Goal: Task Accomplishment & Management: Manage account settings

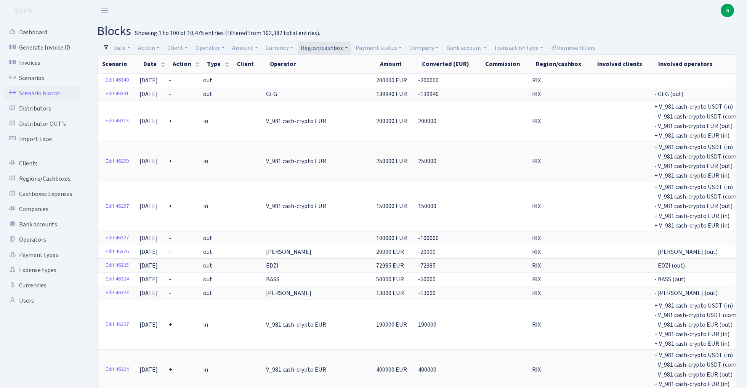
select select "100"
click at [332, 43] on link "Region/cashbox" at bounding box center [324, 48] width 53 height 13
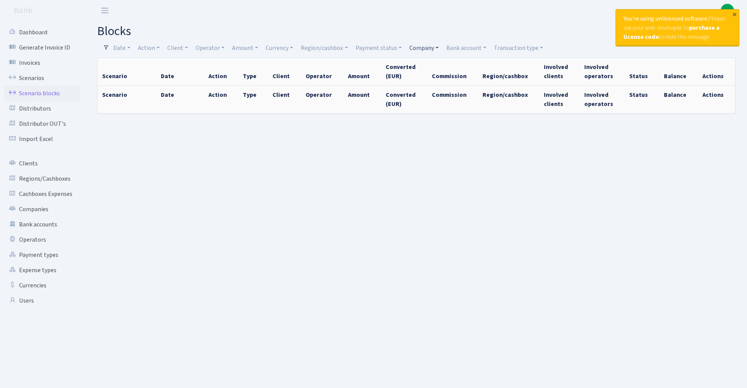
select select "100"
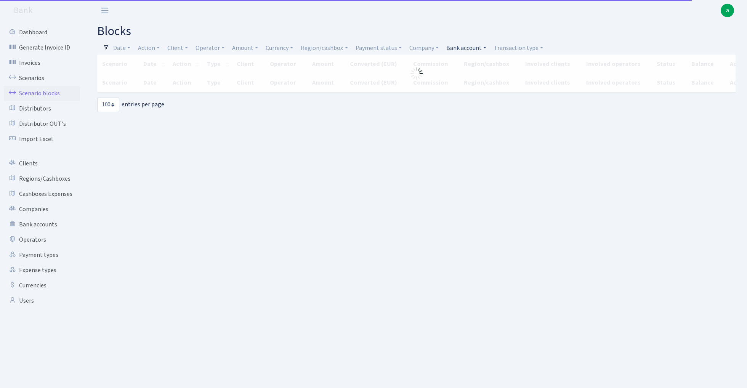
click at [467, 45] on link "Bank account" at bounding box center [466, 48] width 46 height 13
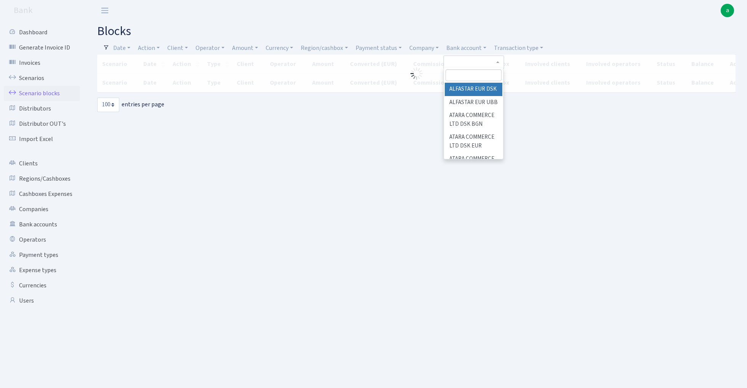
click at [467, 78] on input "search" at bounding box center [474, 75] width 56 height 12
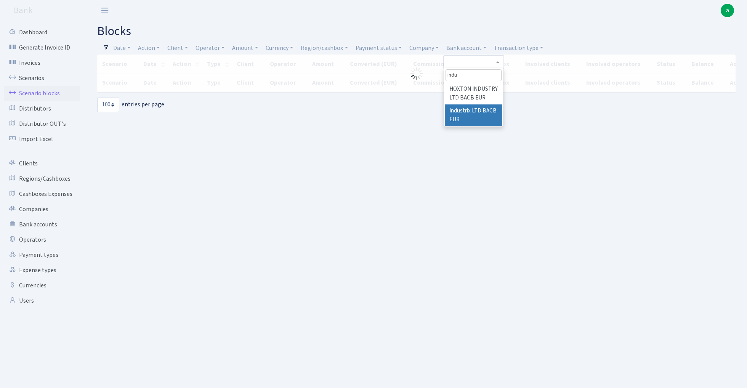
type input "indu"
click at [478, 110] on li "Industrix LTD BACB EUR" at bounding box center [474, 115] width 58 height 22
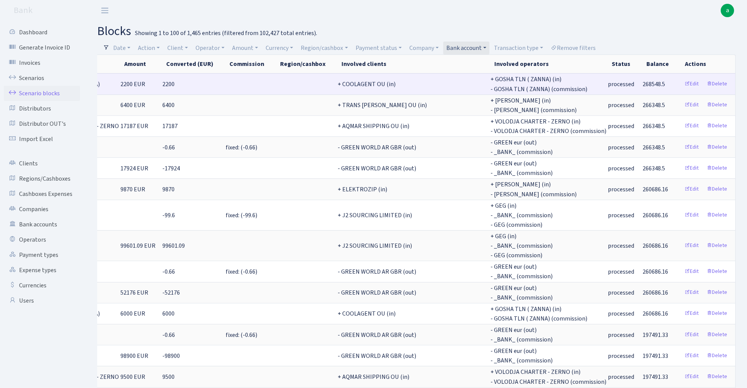
scroll to position [0, 372]
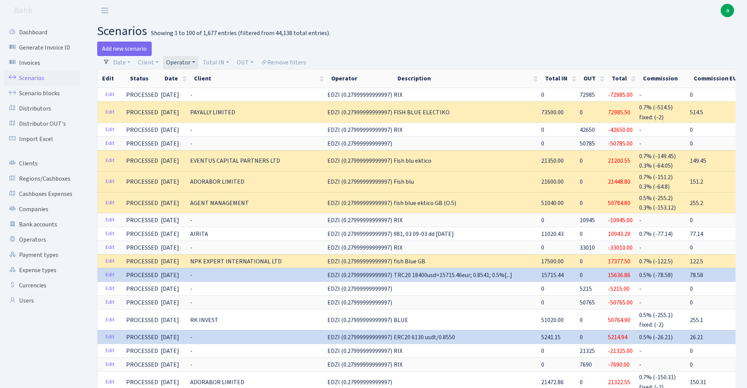
select select "100"
click at [145, 62] on link "Client" at bounding box center [148, 62] width 27 height 13
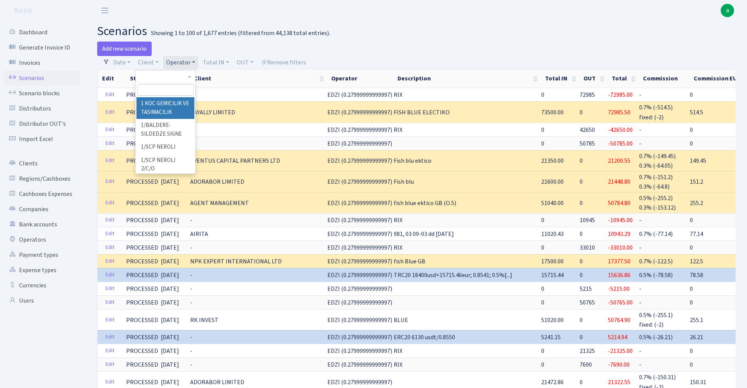
click at [152, 89] on input "search" at bounding box center [165, 90] width 56 height 12
paste input "JAF ENTERPRISE LIMITED"
type input "JAF ENTERPRISE LIMITED"
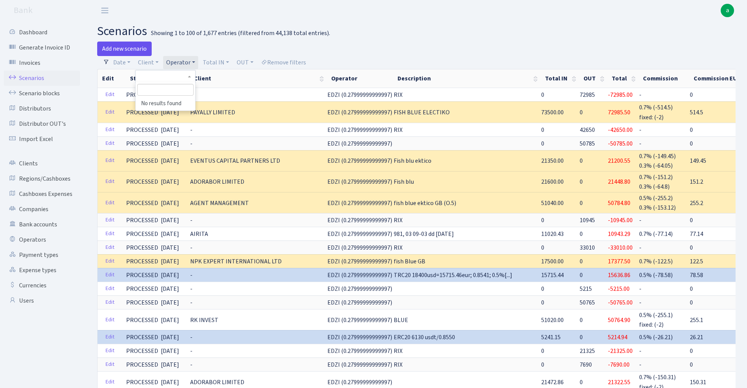
click at [123, 46] on link "Add new scenario" at bounding box center [124, 49] width 55 height 14
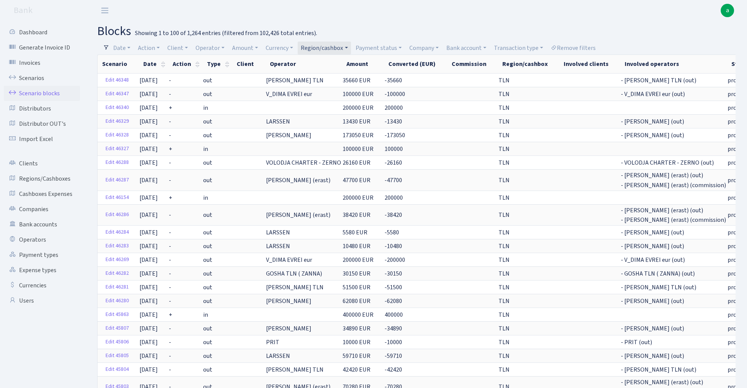
select select "100"
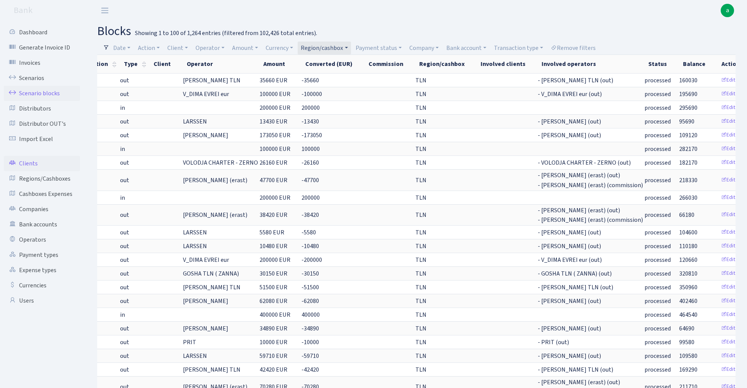
click at [32, 164] on link "Clients" at bounding box center [42, 163] width 76 height 15
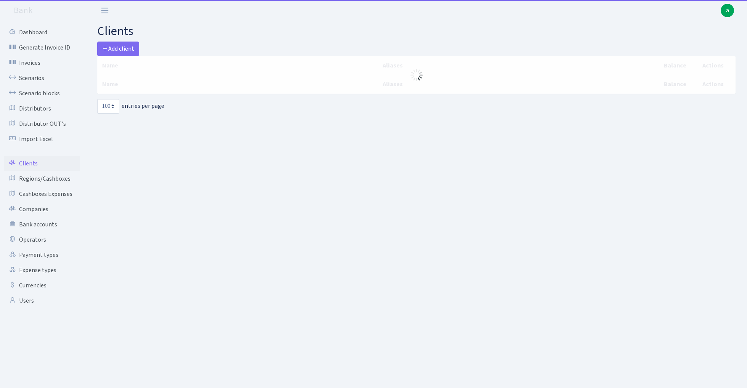
select select "100"
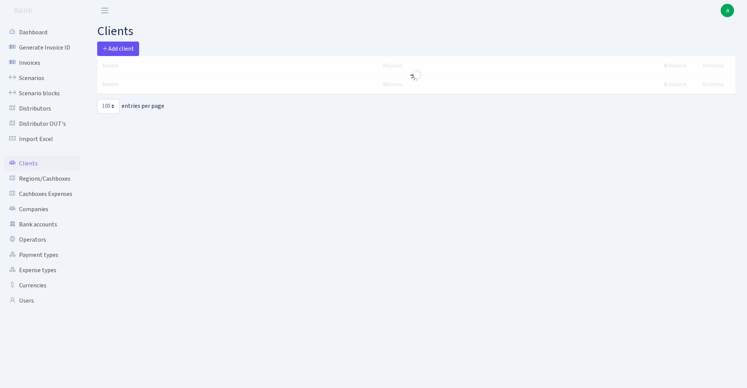
click at [128, 49] on span "Add client" at bounding box center [118, 49] width 32 height 8
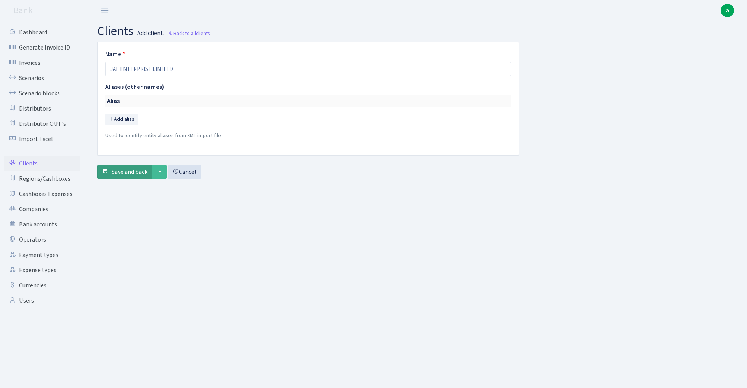
type input "JAF ENTERPRISE LIMITED"
click at [133, 174] on span "Save and back" at bounding box center [130, 172] width 36 height 8
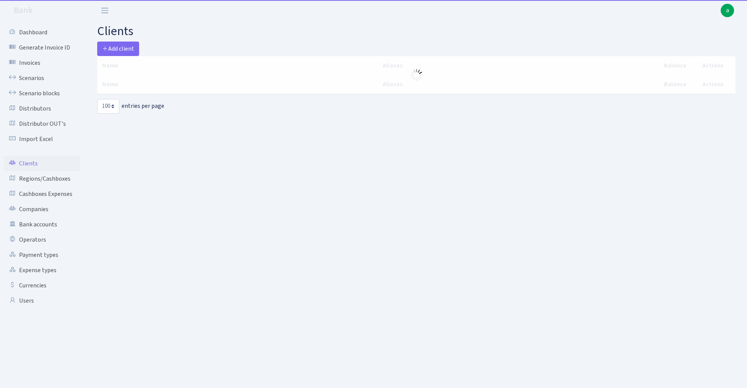
select select "100"
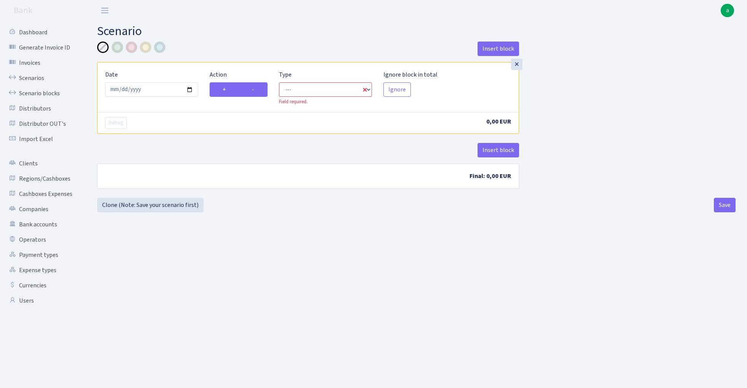
click at [263, 89] on label "-" at bounding box center [253, 89] width 29 height 14
click at [257, 89] on input "-" at bounding box center [254, 87] width 5 height 5
radio input "true"
radio input "false"
select select "out"
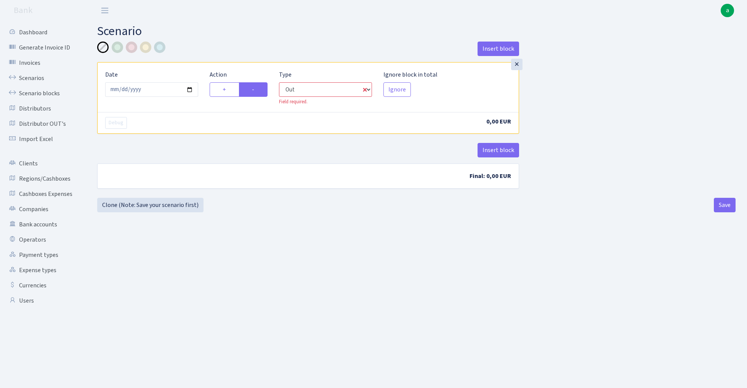
select select "1"
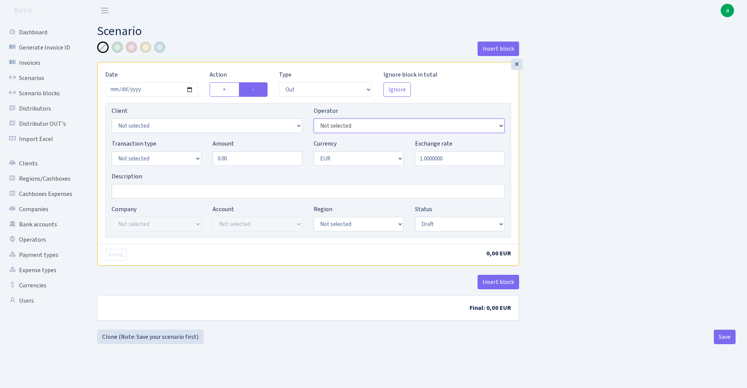
select select "134"
select select "3364"
select select "2"
click at [159, 189] on input "Description" at bounding box center [308, 191] width 393 height 14
type input "Industrix - gosha crypto"
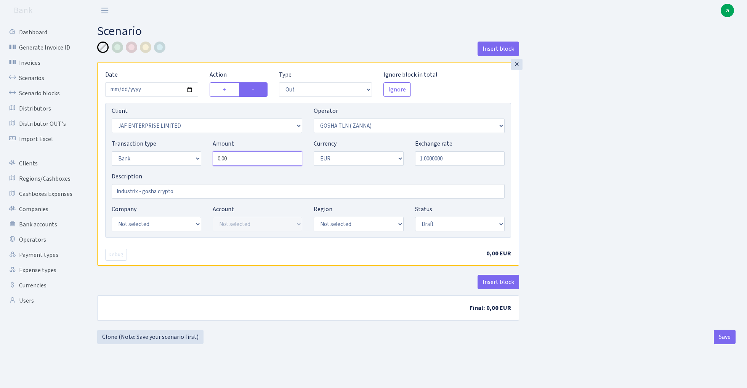
click at [237, 158] on input "0.00" at bounding box center [258, 158] width 90 height 14
type input "46,400.00"
select select "17"
select select "41"
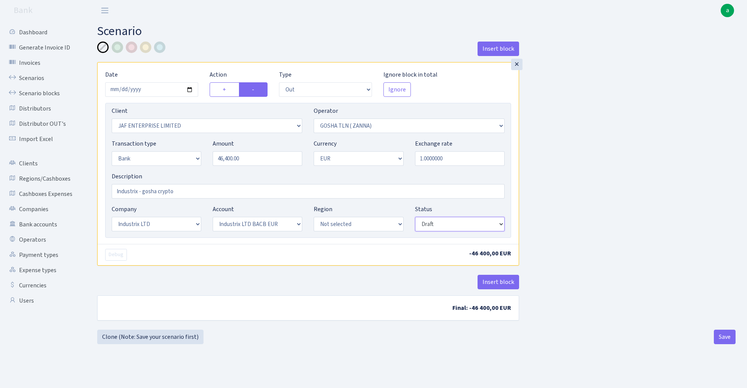
select select "processed"
click at [496, 287] on button "Insert block" at bounding box center [499, 282] width 42 height 14
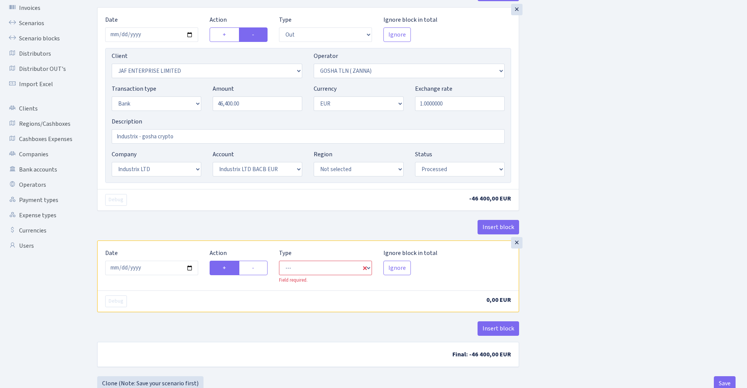
scroll to position [56, 0]
click at [258, 271] on label "-" at bounding box center [253, 267] width 29 height 14
click at [257, 268] on input "-" at bounding box center [254, 265] width 5 height 5
radio input "true"
radio input "false"
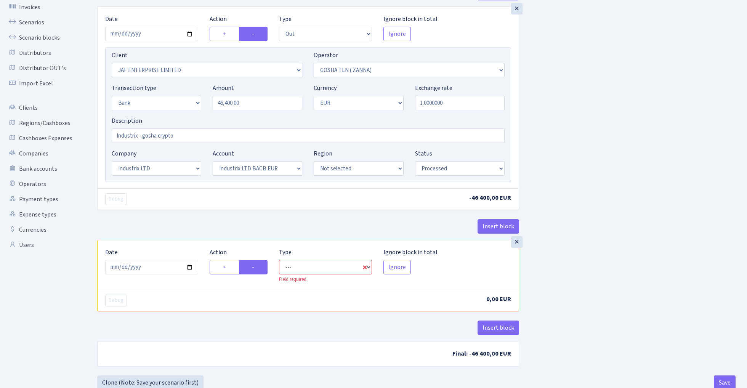
select select "commission"
select select "134"
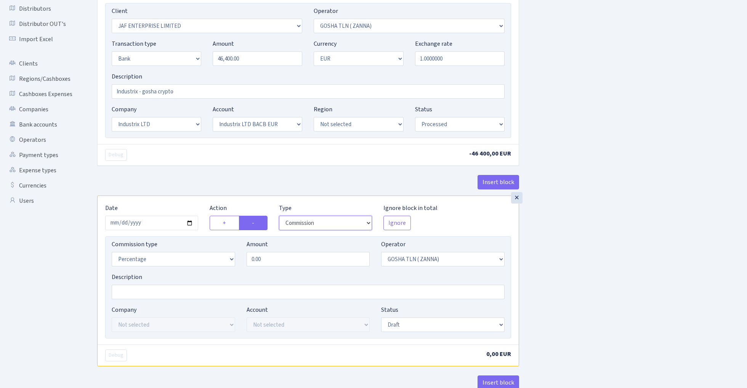
scroll to position [107, 0]
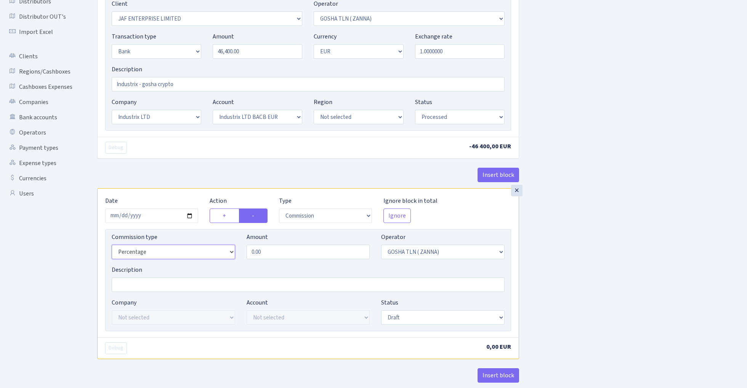
select select "fixed"
select select "1"
select select "17"
select select "41"
select select "processed"
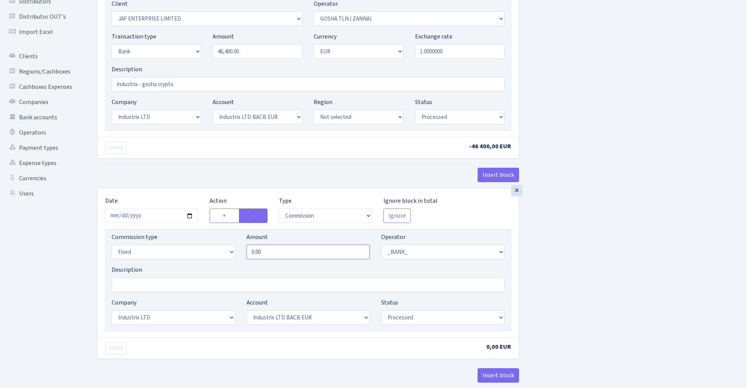
click at [279, 251] on input "0.00" at bounding box center [309, 252] width 124 height 14
paste input "102.8"
type input "102.80"
click at [603, 252] on div "Insert block × Date 2025-09-15 Action + - Type --- In Out Commission Field requ…" at bounding box center [416, 178] width 650 height 489
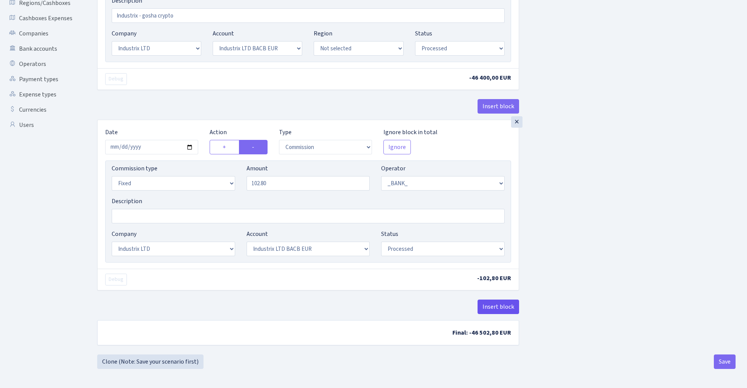
click at [501, 305] on button "Insert block" at bounding box center [499, 307] width 42 height 14
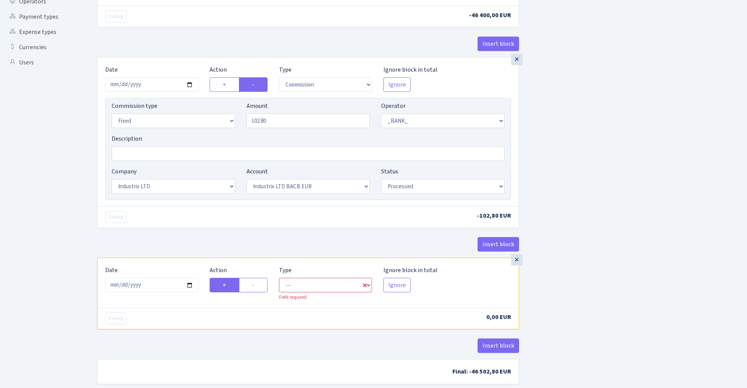
scroll to position [255, 0]
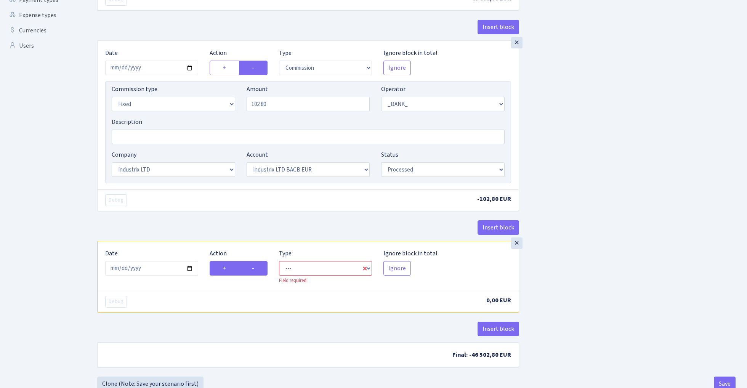
click at [260, 272] on label "-" at bounding box center [253, 268] width 29 height 14
click at [257, 269] on input "-" at bounding box center [254, 266] width 5 height 5
radio input "true"
radio input "false"
select select "commission"
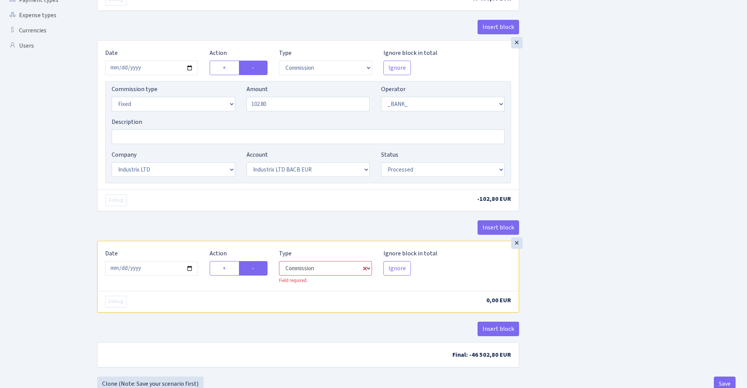
select select "1"
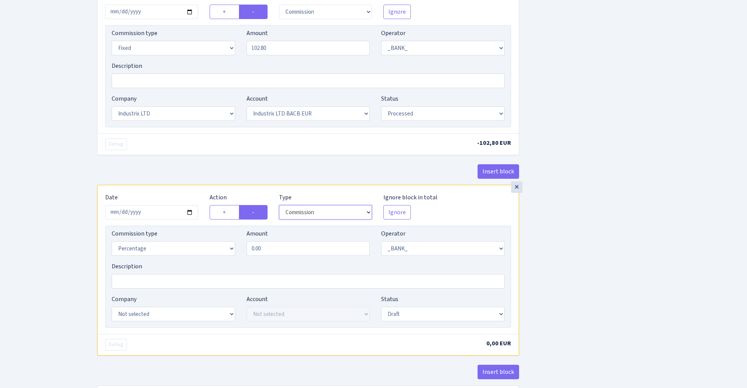
scroll to position [313, 0]
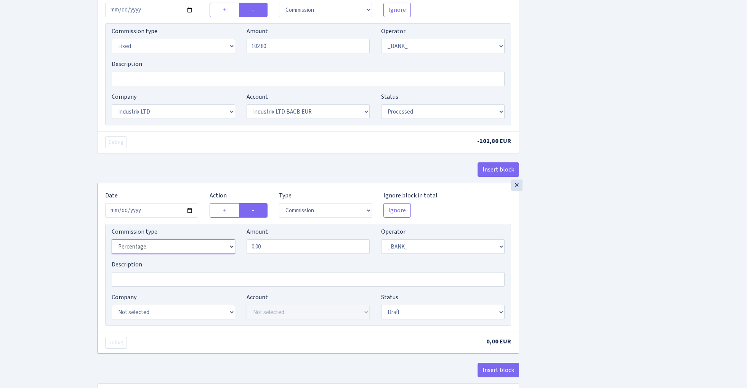
select select "fixed"
click at [288, 252] on input "0.00" at bounding box center [309, 246] width 124 height 14
type input "53.00"
click at [639, 218] on div "Insert block × Date 2025-09-15 Action + - Type --- In Out Commission Field requ…" at bounding box center [416, 73] width 650 height 689
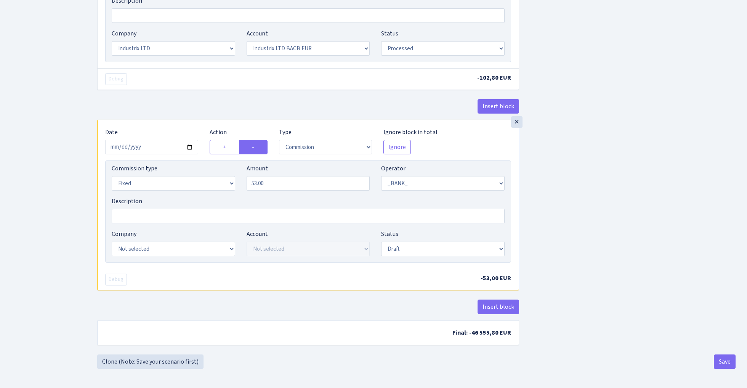
scroll to position [380, 0]
select select "17"
select select "41"
select select "processed"
click at [595, 221] on div "Insert block × Date 2025-09-15 Action + - Type --- In Out Commission Field requ…" at bounding box center [416, 9] width 650 height 689
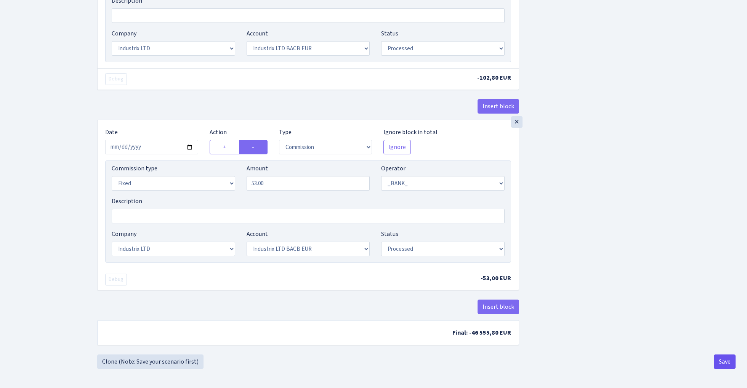
click at [733, 362] on button "Save" at bounding box center [725, 362] width 22 height 14
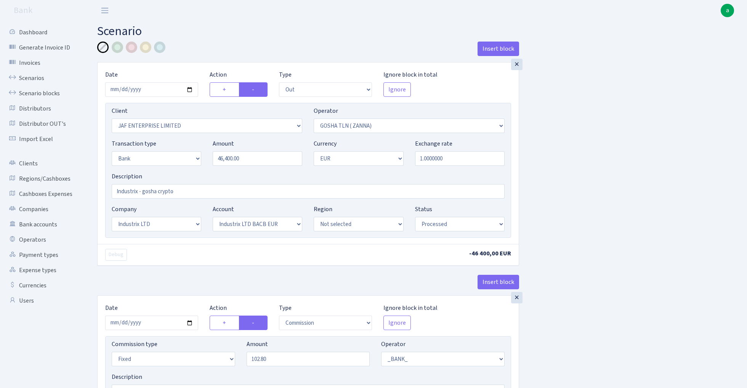
select select "out"
select select "3364"
select select "134"
select select "2"
select select "1"
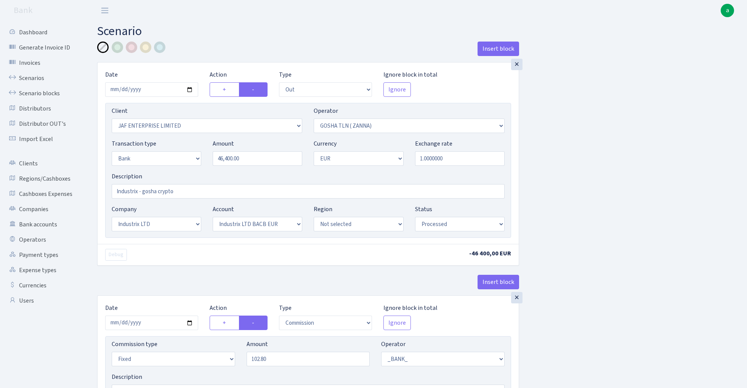
select select "17"
select select "41"
select select "processed"
select select "commission"
select select "fixed"
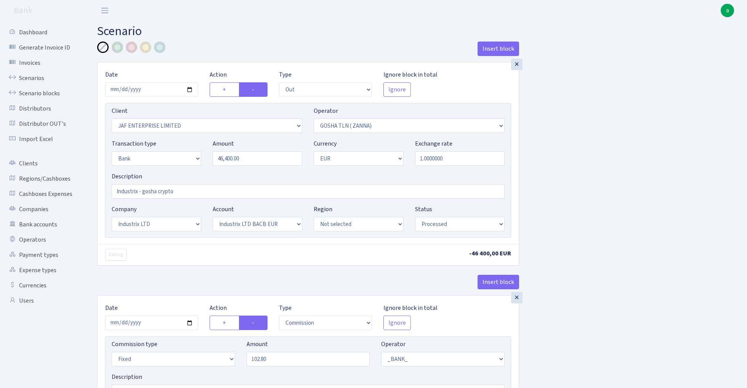
select select "1"
select select "17"
select select "41"
select select "processed"
select select "commission"
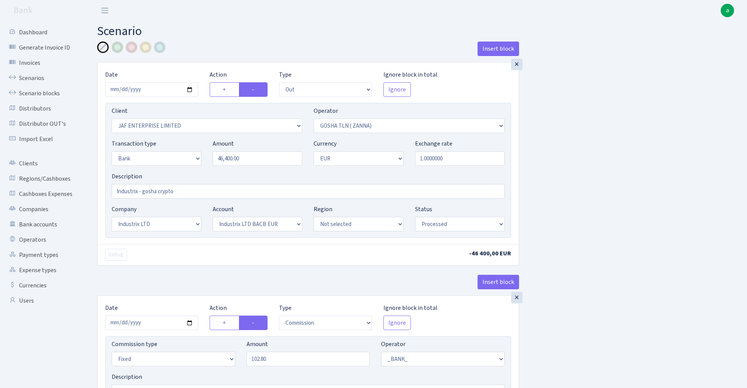
select select "fixed"
select select "1"
select select "17"
select select "41"
select select "processed"
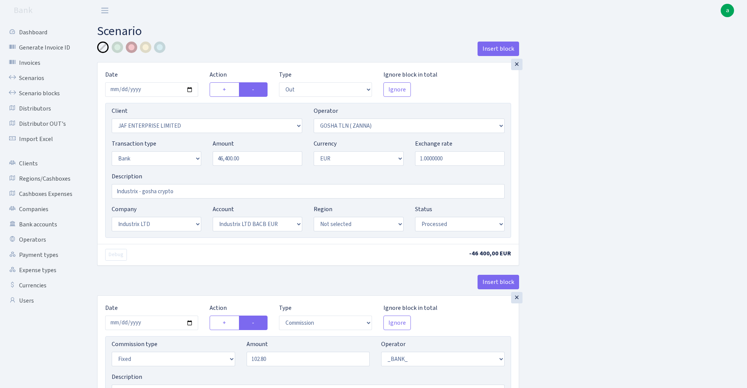
click at [132, 48] on div at bounding box center [131, 47] width 11 height 11
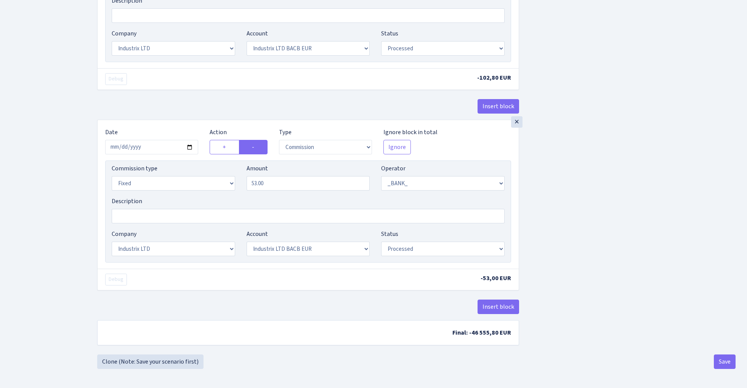
scroll to position [380, 0]
click at [724, 359] on button "Save" at bounding box center [725, 362] width 22 height 14
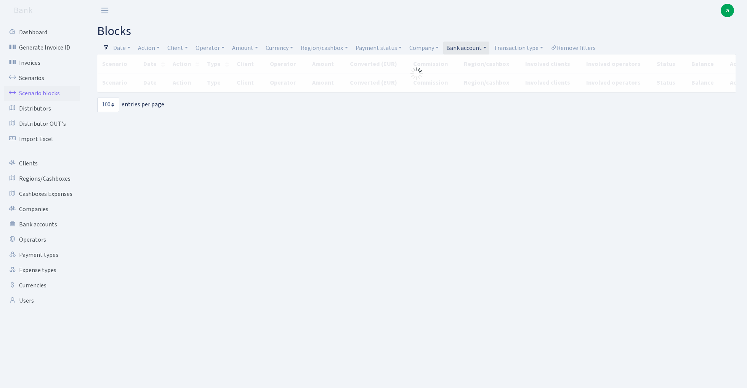
select select "100"
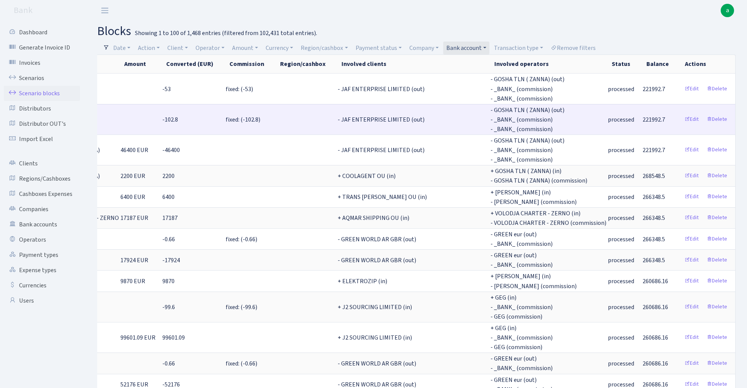
scroll to position [0, 372]
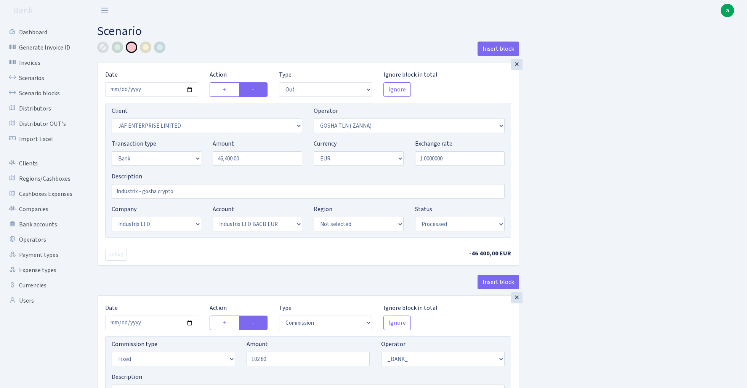
select select "out"
select select "3364"
select select "134"
select select "2"
select select "1"
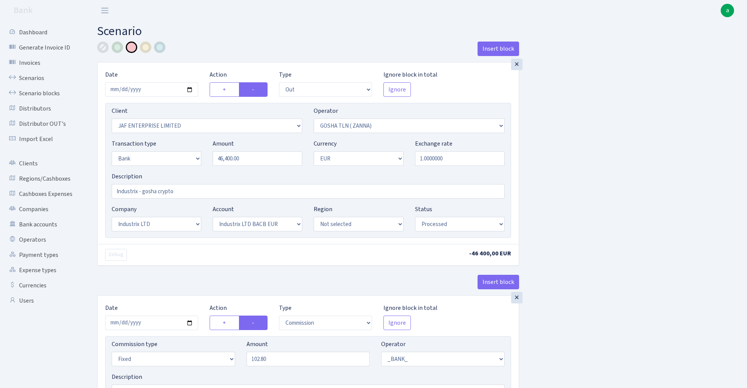
select select "17"
select select "41"
select select "processed"
select select "commission"
select select "fixed"
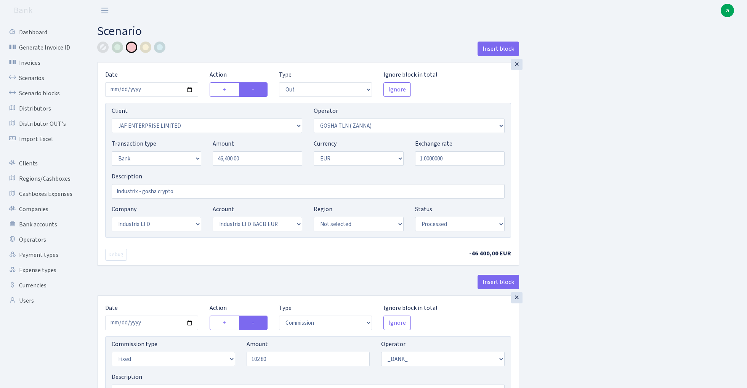
select select "1"
select select "17"
select select "41"
select select "processed"
select select "commission"
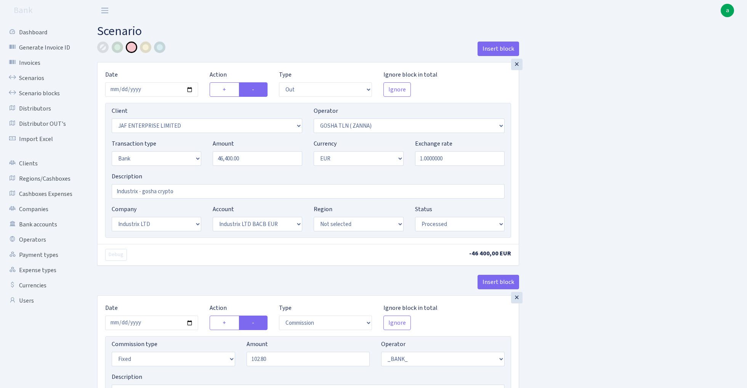
select select "fixed"
select select "1"
select select "17"
select select "41"
select select "processed"
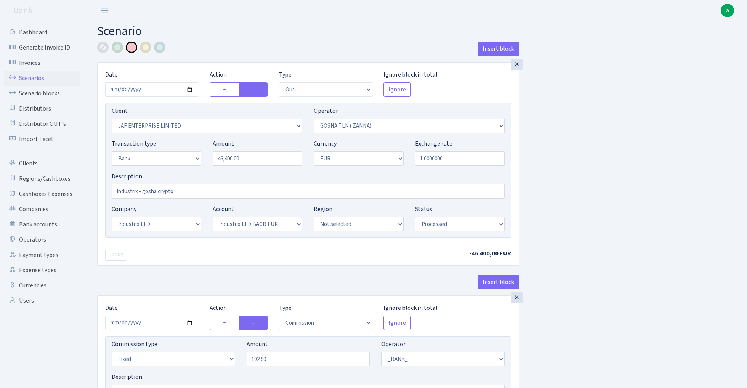
click at [27, 77] on link "Scenarios" at bounding box center [42, 78] width 76 height 15
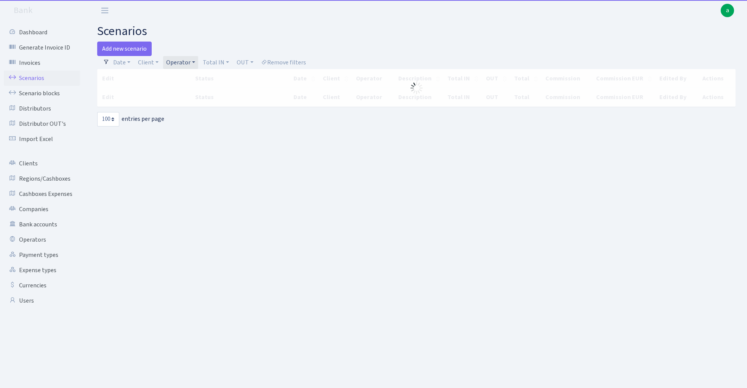
select select "100"
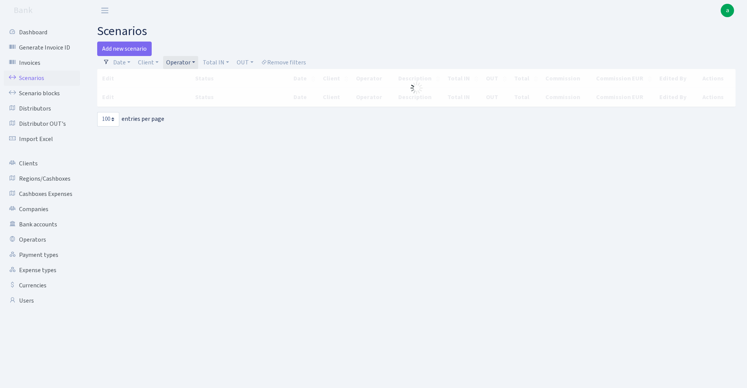
click at [185, 62] on link "Operator" at bounding box center [180, 62] width 35 height 13
click at [185, 90] on input "search" at bounding box center [193, 90] width 56 height 12
type input "gosh"
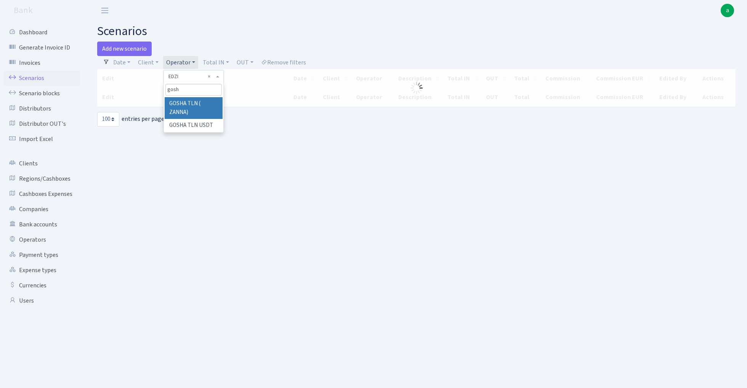
click at [197, 104] on li "GOSHA TLN ( ZANNA)" at bounding box center [194, 108] width 58 height 22
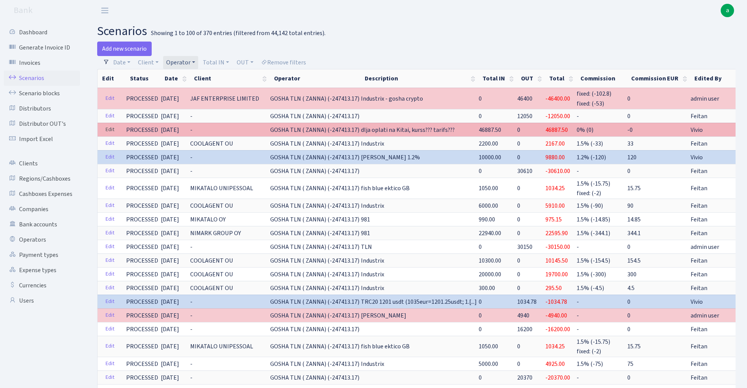
click at [106, 127] on link "Edit" at bounding box center [110, 130] width 16 height 12
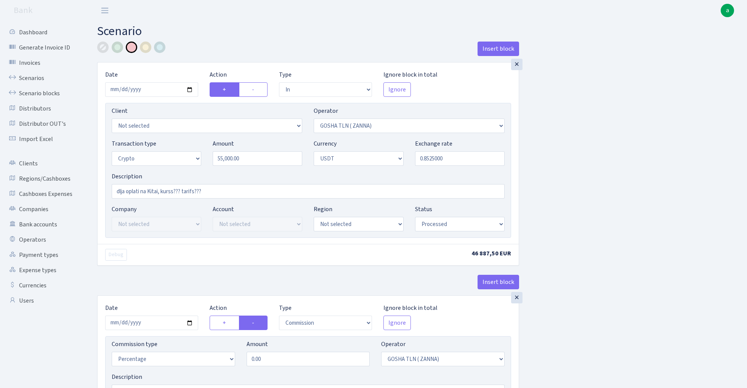
select select "in"
select select "134"
select select "3"
select select "6"
select select "processed"
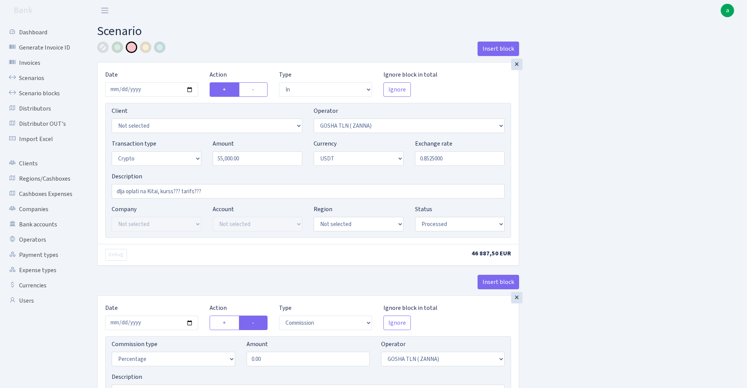
select select "commission"
select select "134"
select select "processed"
select select "in"
select select "317"
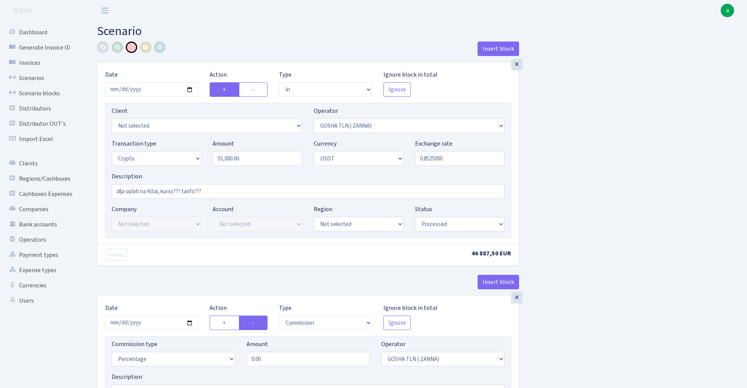
select select "2"
select select "6"
select select "20"
select select "61"
select select "processed"
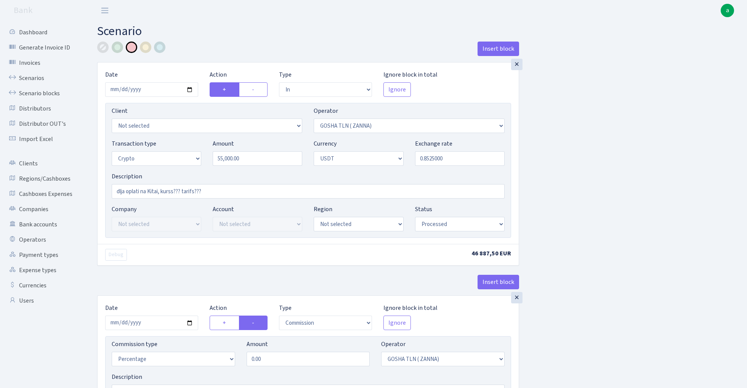
select select "out"
select select "317"
select select "15"
select select "6"
select select "processed"
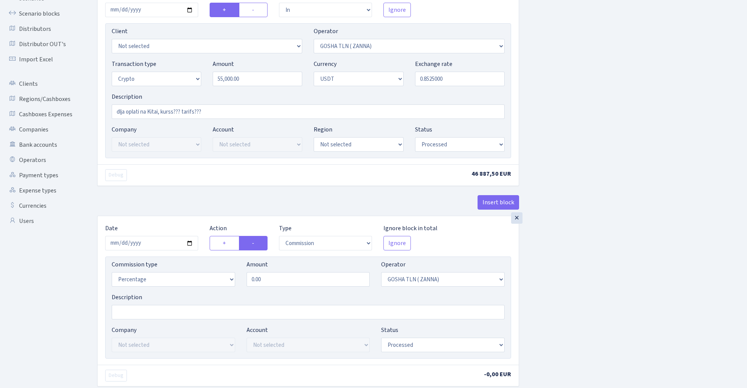
scroll to position [100, 0]
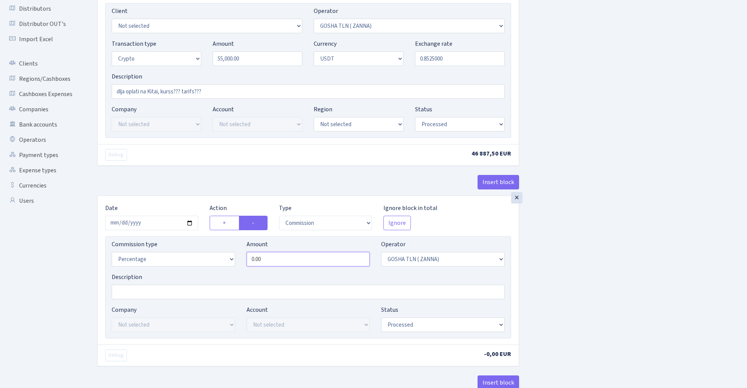
click at [292, 257] on input "0.00" at bounding box center [309, 259] width 124 height 14
type input "1.00"
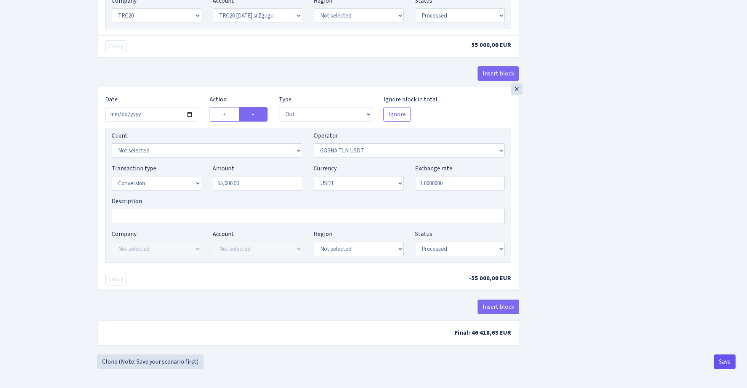
scroll to position [647, 0]
click at [728, 366] on button "Save" at bounding box center [725, 362] width 22 height 14
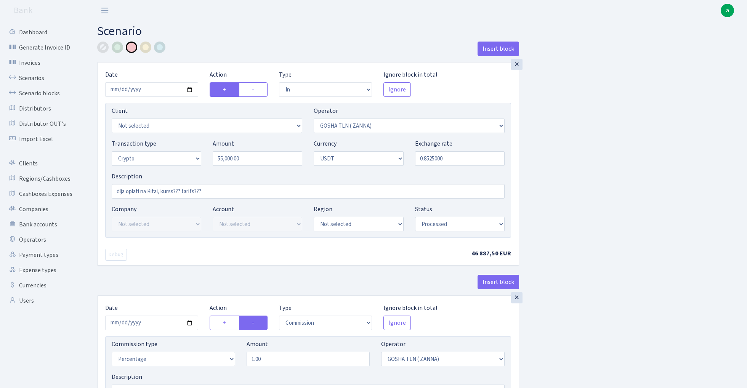
select select "in"
select select "134"
select select "3"
select select "6"
select select "processed"
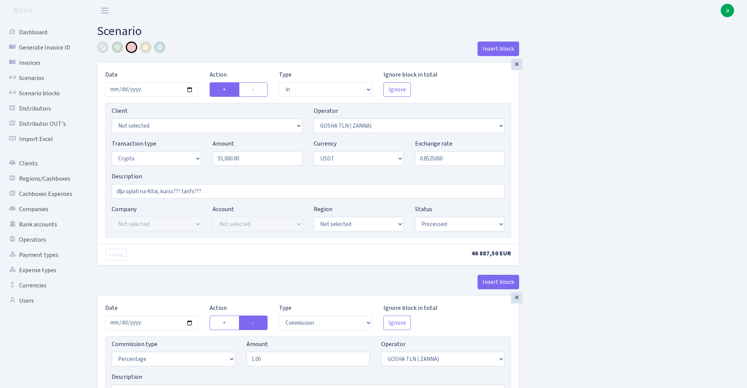
select select "commission"
select select "134"
select select "processed"
select select "in"
select select "317"
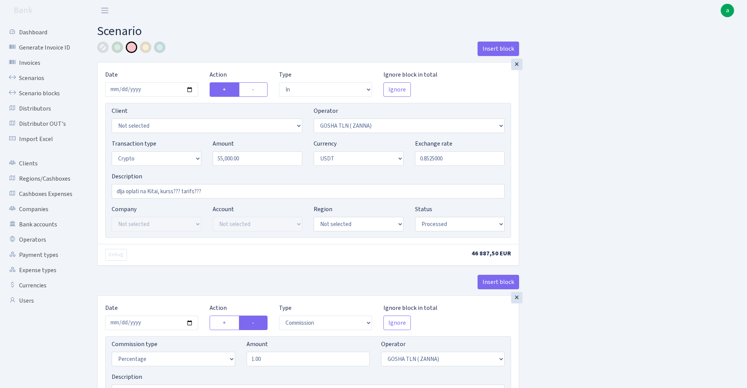
select select "2"
select select "6"
select select "20"
select select "61"
select select "processed"
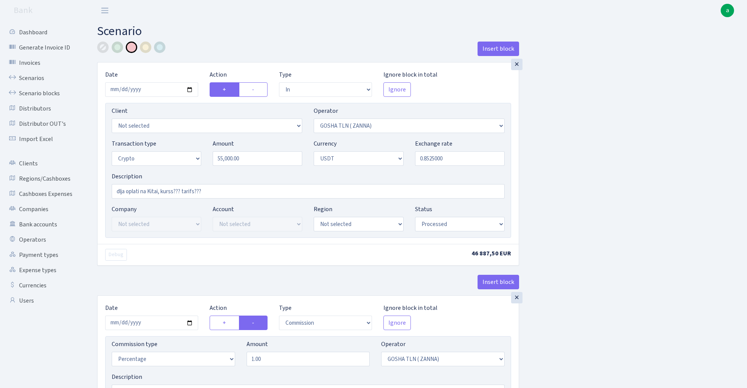
select select "out"
select select "317"
select select "15"
select select "6"
select select "processed"
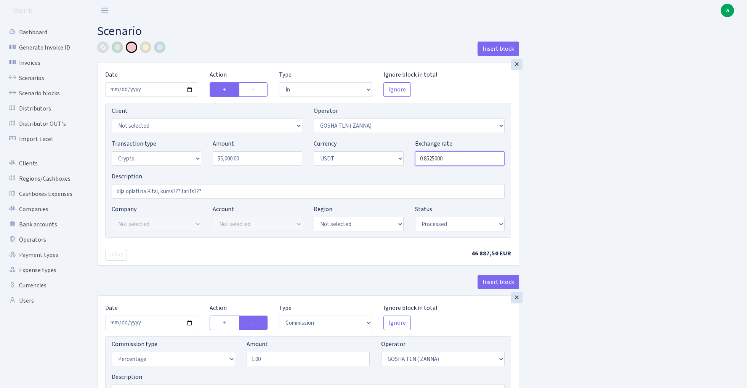
click at [450, 159] on input "0.8525000" at bounding box center [460, 158] width 90 height 14
type input "0.8520700"
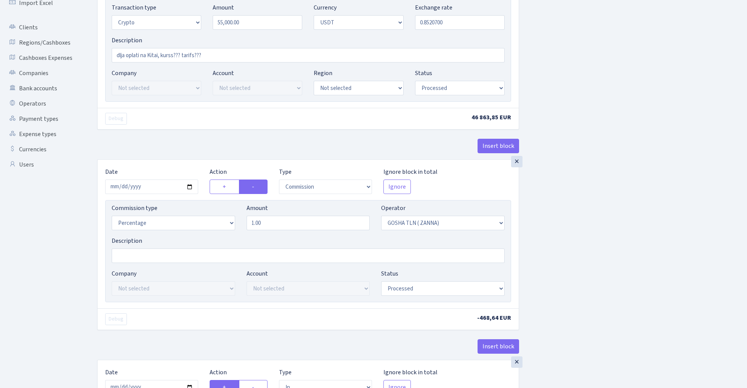
scroll to position [143, 0]
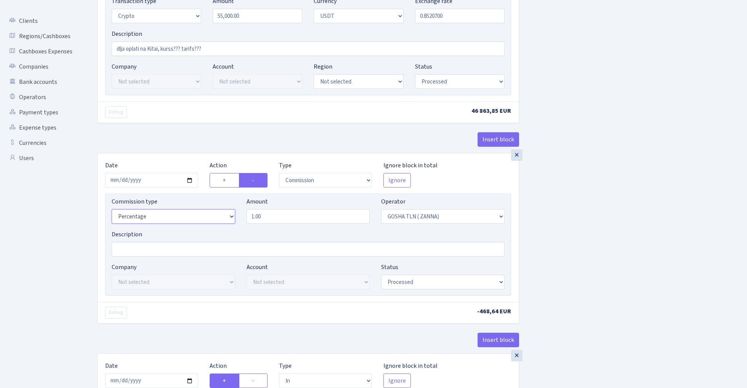
select select "bank"
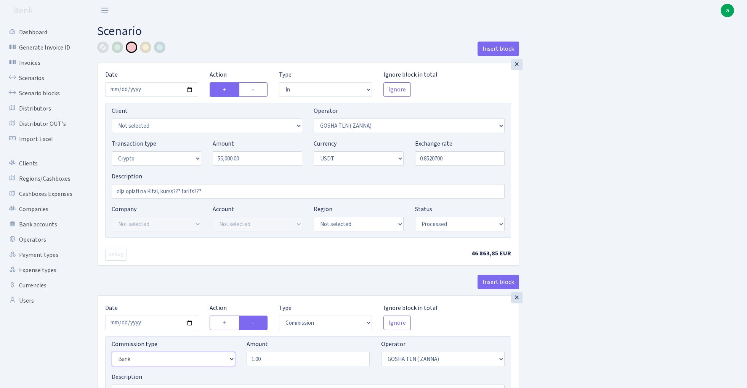
scroll to position [0, 0]
click at [102, 48] on div at bounding box center [102, 47] width 11 height 11
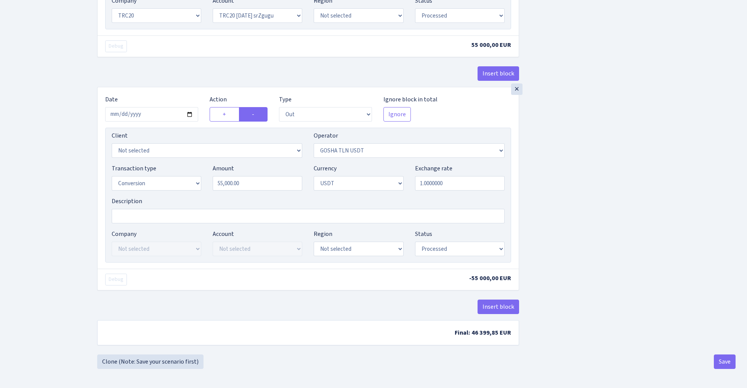
scroll to position [647, 0]
click at [726, 364] on button "Save" at bounding box center [725, 362] width 22 height 14
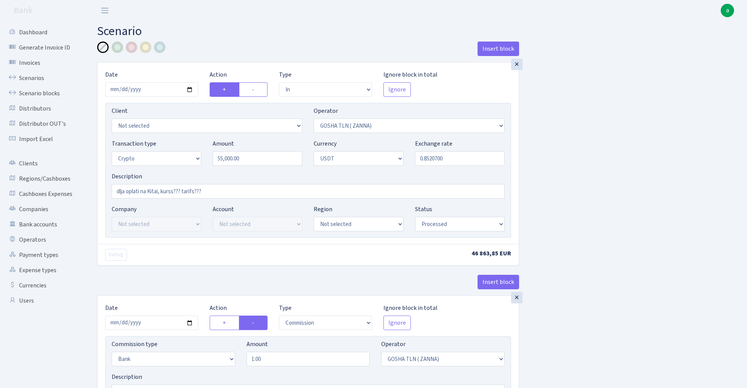
select select "in"
select select "134"
select select "3"
select select "6"
select select "processed"
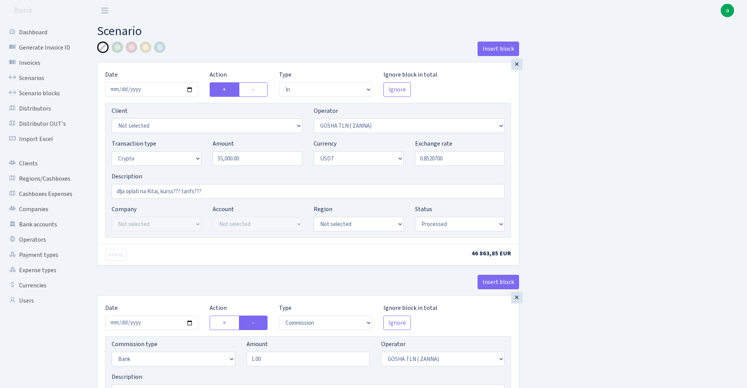
select select "commission"
select select "bank"
select select "134"
select select "processed"
select select "in"
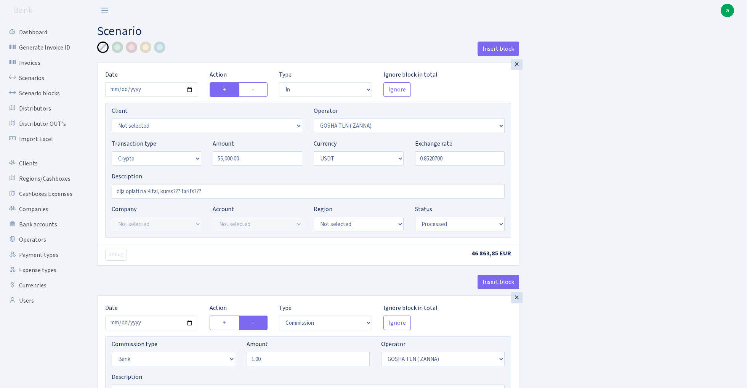
select select "317"
select select "2"
select select "6"
select select "20"
select select "61"
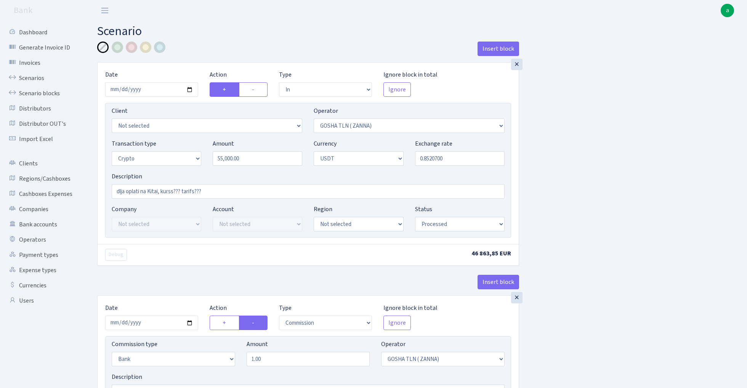
select select "processed"
select select "out"
select select "317"
select select "15"
select select "6"
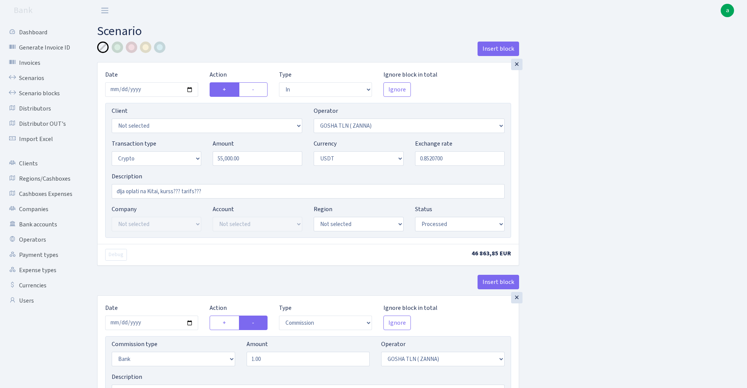
select select "processed"
drag, startPoint x: 116, startPoint y: 190, endPoint x: 230, endPoint y: 196, distance: 113.8
click at [230, 196] on input "dlja oplati na Kitai, kurss??? tarifs???" at bounding box center [308, 191] width 393 height 14
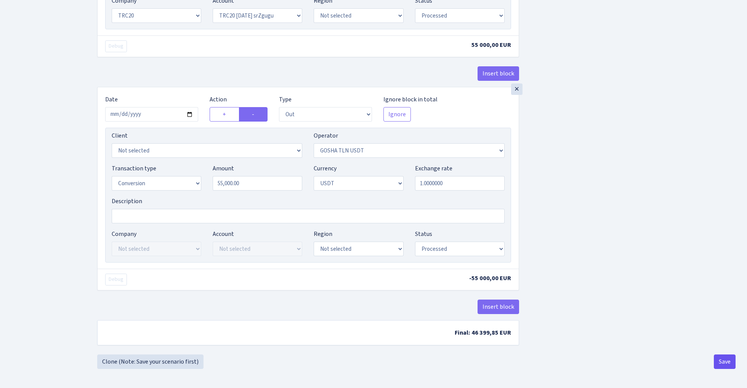
scroll to position [647, 0]
type input "industrix 46400 eur 1%"
click at [729, 364] on button "Save" at bounding box center [725, 362] width 22 height 14
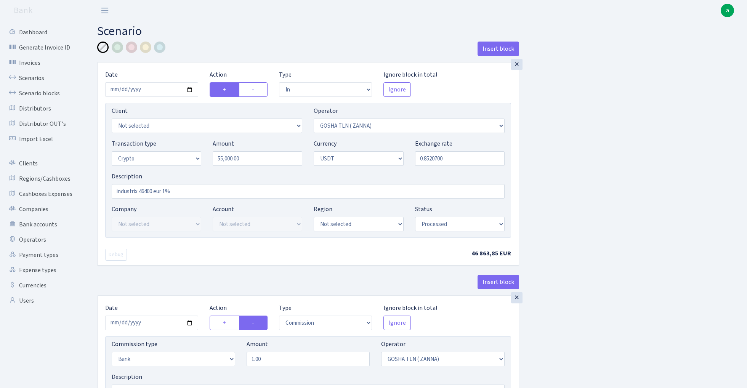
select select "in"
select select "134"
select select "3"
select select "6"
select select "processed"
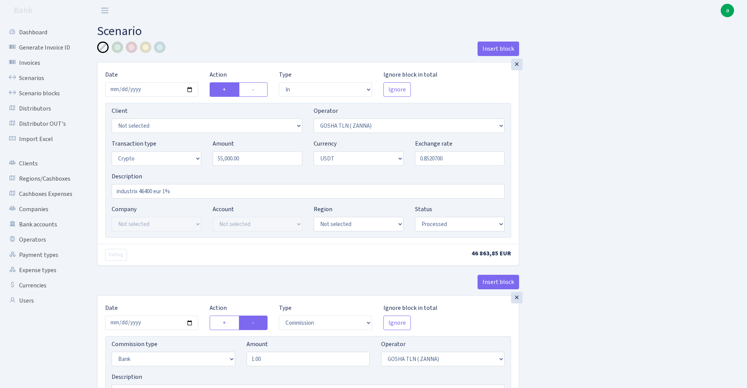
select select "commission"
select select "bank"
select select "134"
select select "processed"
select select "in"
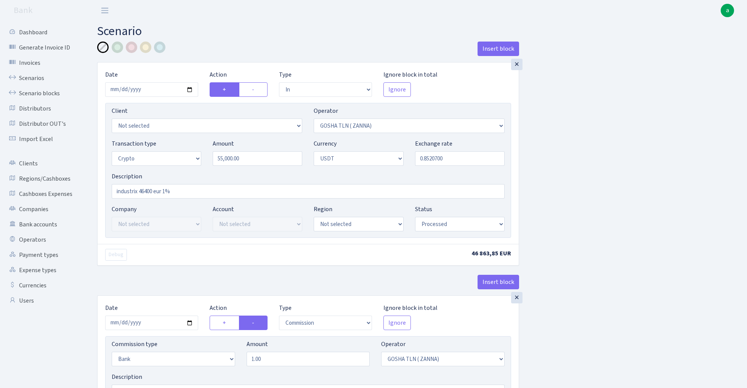
select select "317"
select select "2"
select select "6"
select select "20"
select select "61"
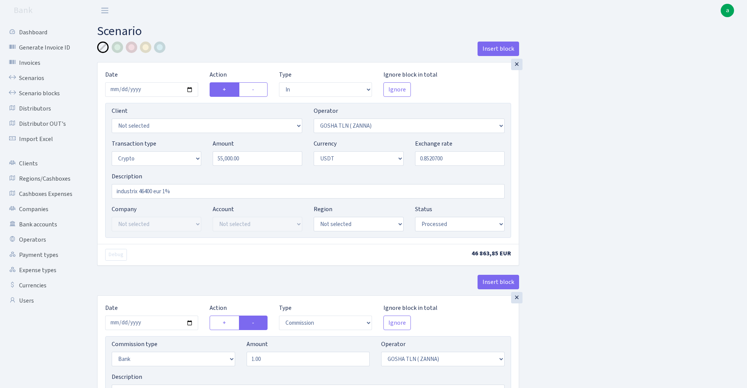
select select "processed"
select select "out"
select select "317"
select select "15"
select select "6"
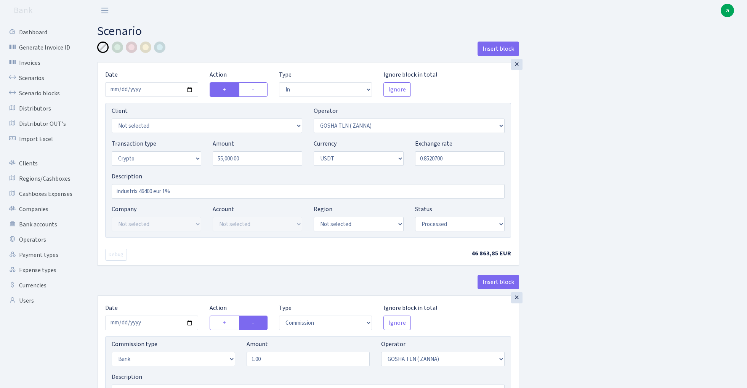
select select "processed"
click at [35, 76] on link "Scenarios" at bounding box center [42, 78] width 76 height 15
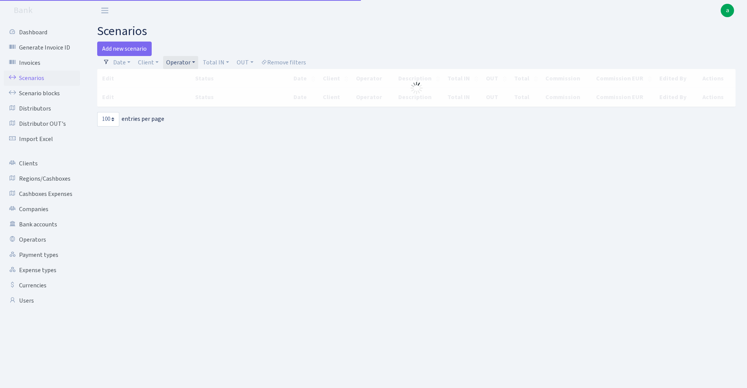
select select "100"
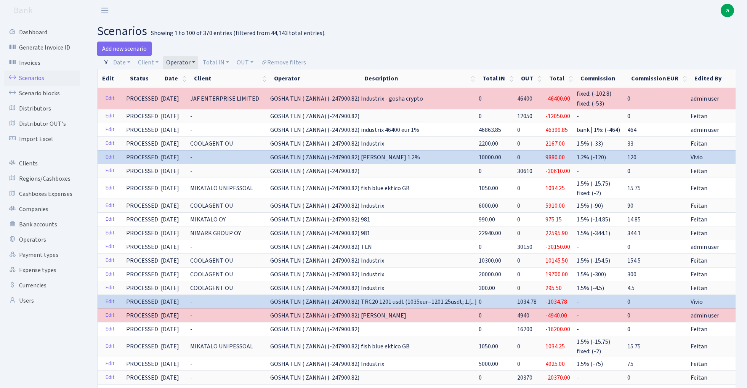
click at [184, 60] on link "Operator" at bounding box center [180, 62] width 35 height 13
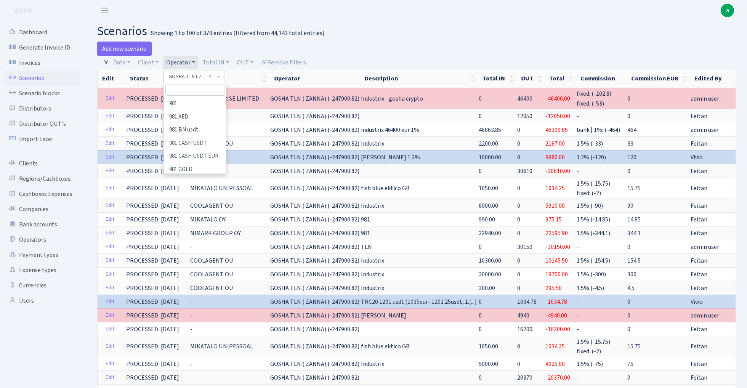
scroll to position [1656, 0]
click at [197, 87] on input "search" at bounding box center [194, 90] width 59 height 12
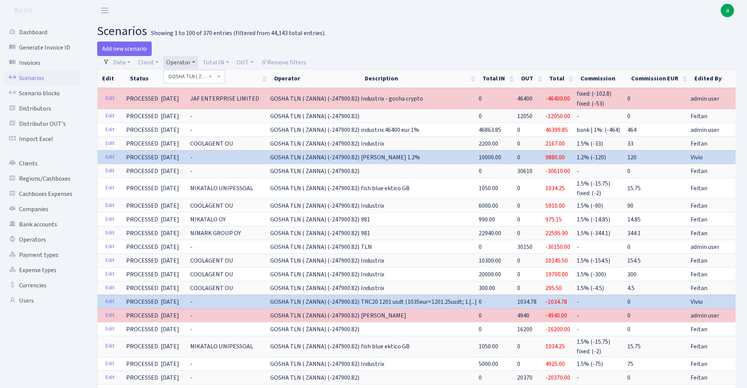
click at [392, 48] on div "Add new scenario" at bounding box center [254, 49] width 314 height 14
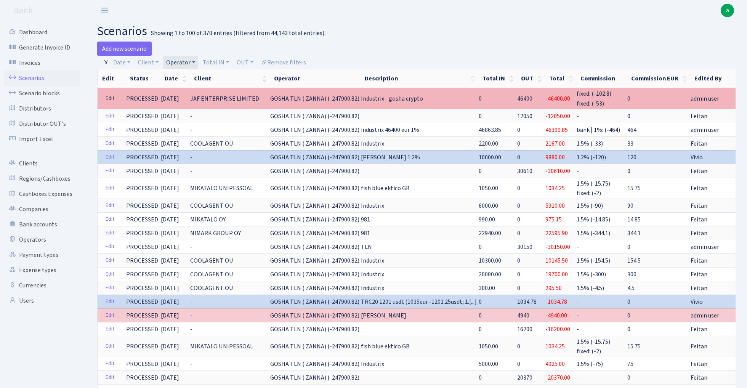
click at [110, 98] on link "Edit" at bounding box center [110, 99] width 16 height 12
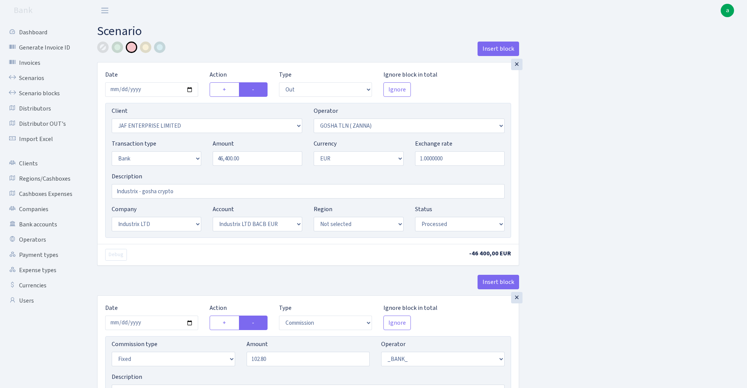
select select "out"
select select "3364"
select select "134"
select select "2"
select select "1"
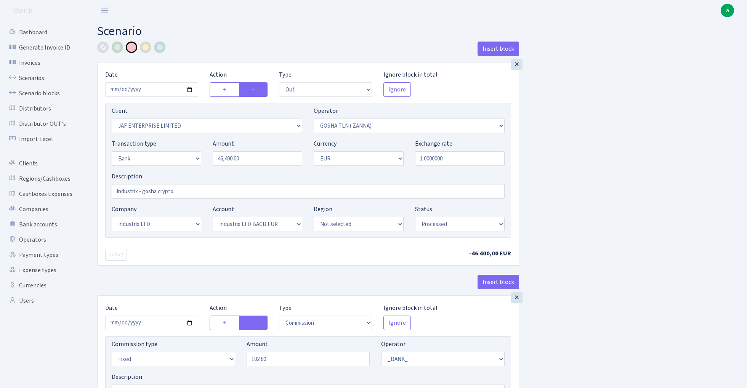
select select "17"
select select "41"
select select "processed"
select select "commission"
select select "fixed"
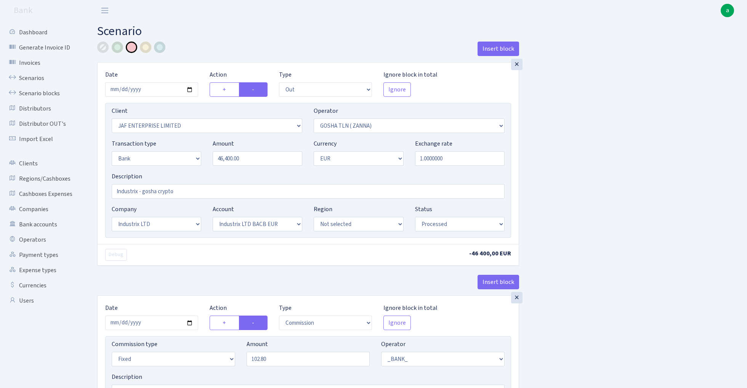
select select "1"
select select "17"
select select "41"
select select "processed"
select select "commission"
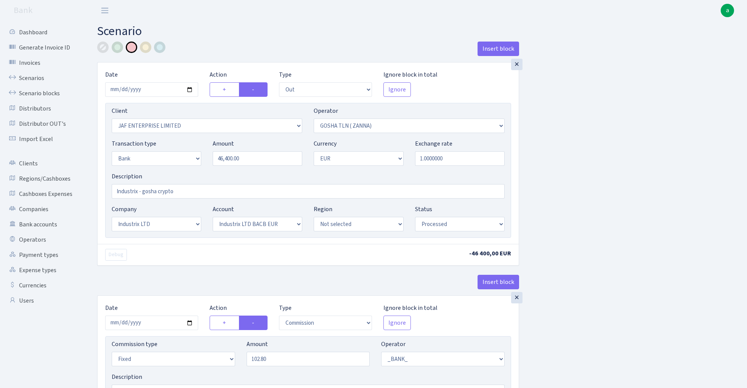
select select "fixed"
select select "1"
select select "17"
select select "41"
select select "processed"
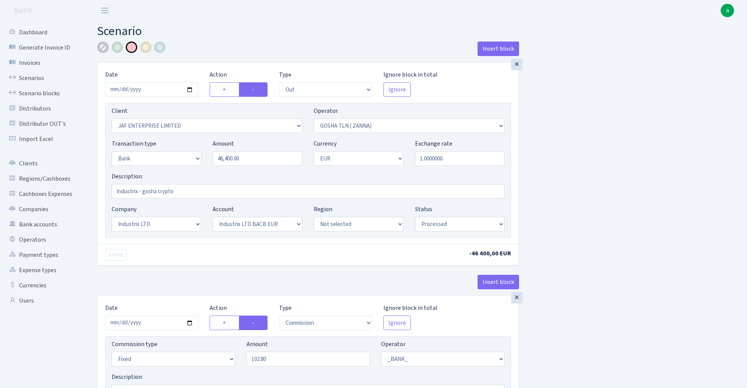
click at [104, 48] on div at bounding box center [102, 47] width 11 height 11
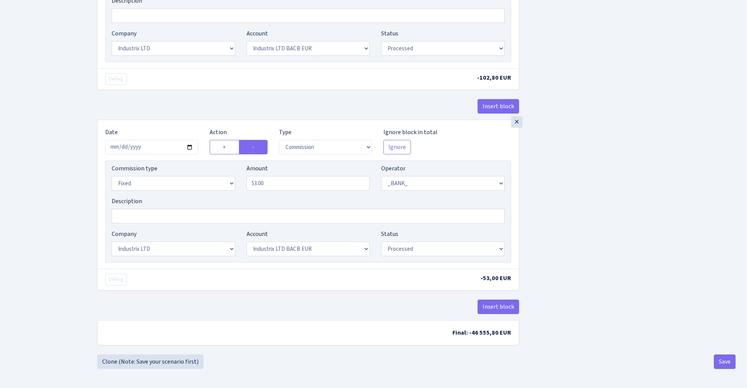
scroll to position [380, 0]
click at [729, 362] on button "Save" at bounding box center [725, 362] width 22 height 14
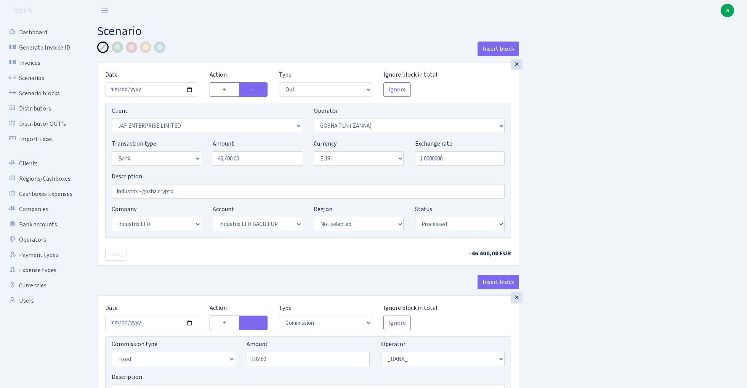
select select "out"
select select "3364"
select select "134"
select select "2"
select select "1"
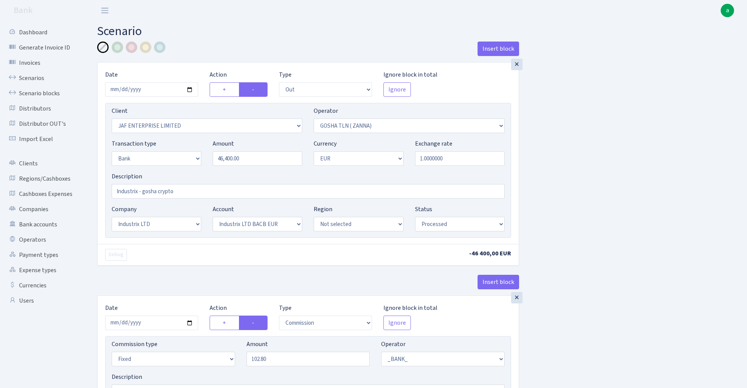
select select "17"
select select "41"
select select "processed"
select select "commission"
select select "fixed"
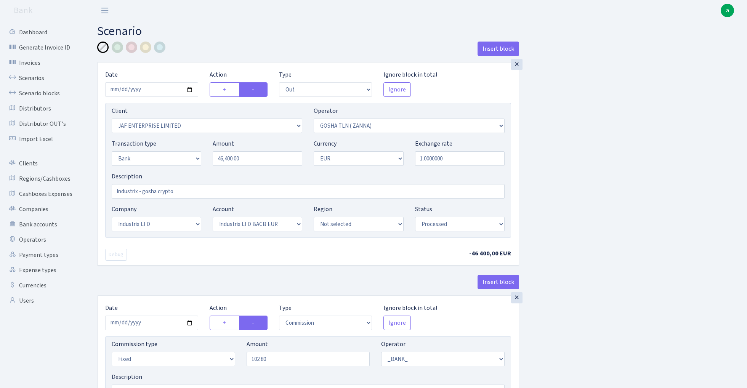
select select "1"
select select "17"
select select "41"
select select "processed"
select select "commission"
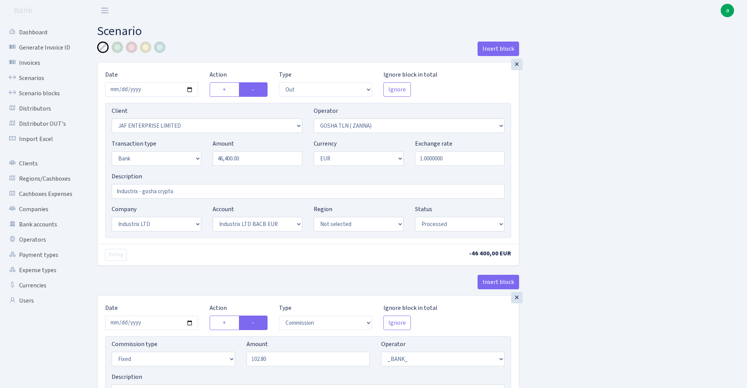
select select "fixed"
select select "1"
select select "17"
select select "41"
select select "processed"
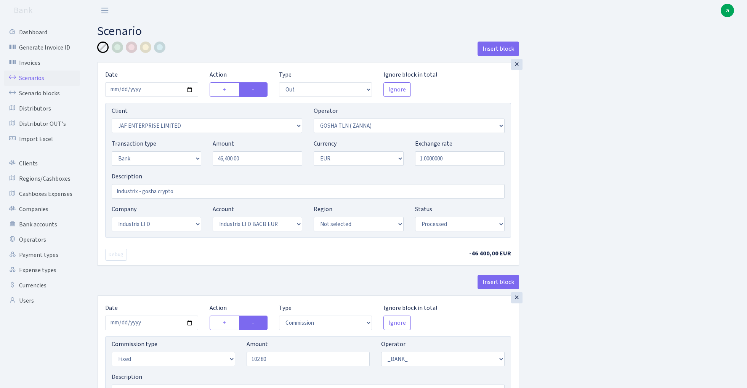
click at [37, 78] on link "Scenarios" at bounding box center [42, 78] width 76 height 15
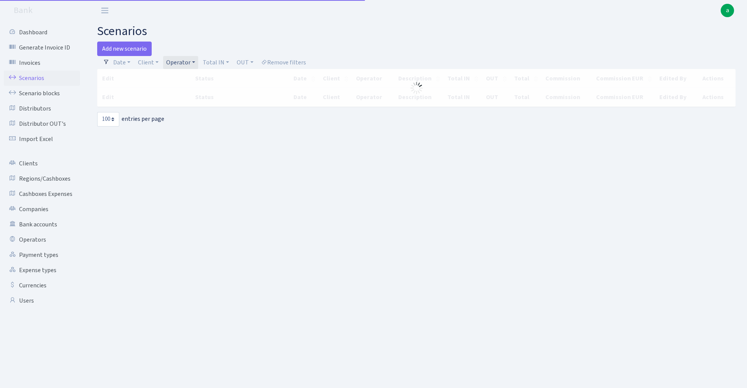
select select "100"
click at [185, 63] on link "Operator" at bounding box center [180, 62] width 35 height 13
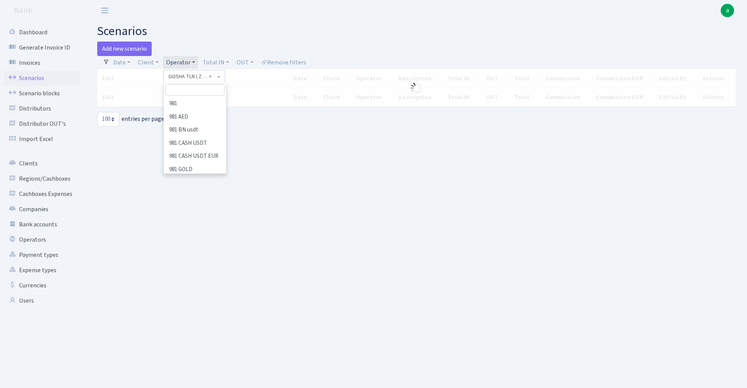
scroll to position [1656, 0]
click at [189, 85] on input "search" at bounding box center [194, 90] width 59 height 12
type input "ivo"
click at [193, 101] on li "[PERSON_NAME]" at bounding box center [195, 103] width 61 height 13
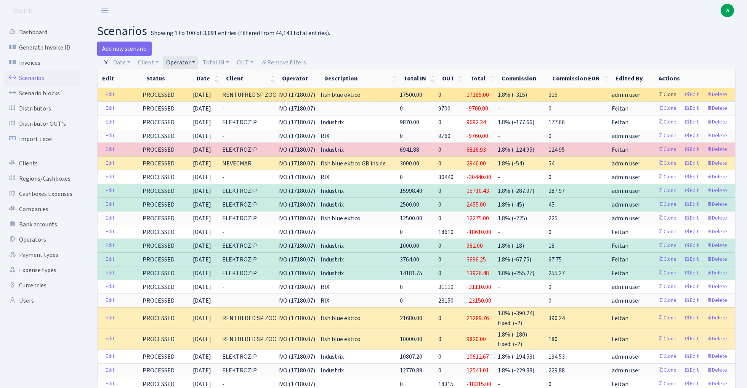
click at [667, 94] on link "Clone" at bounding box center [667, 95] width 25 height 12
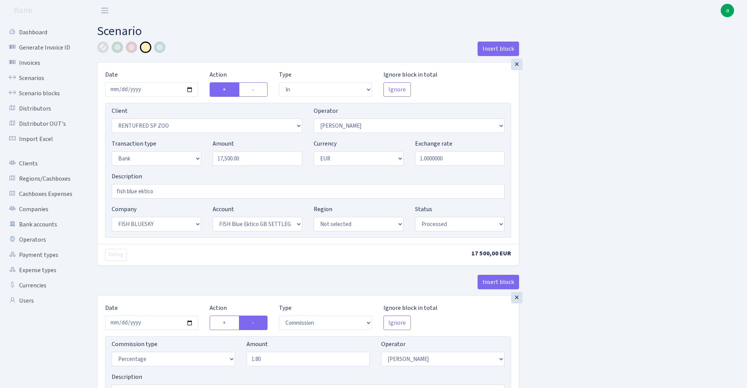
select select "in"
select select "2517"
select select "10"
select select "2"
select select "1"
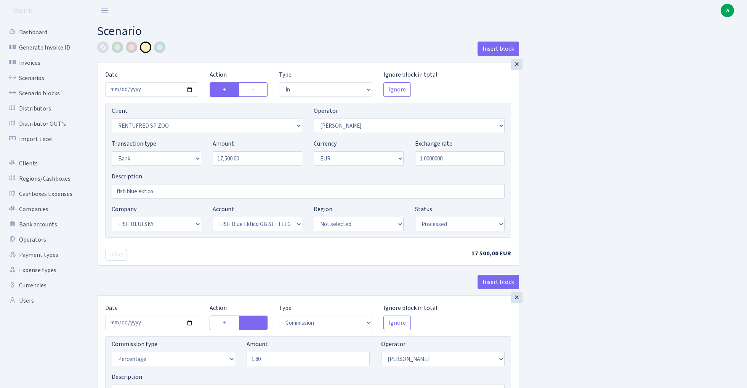
select select "23"
select select "67"
select select "processed"
select select "commission"
select select "10"
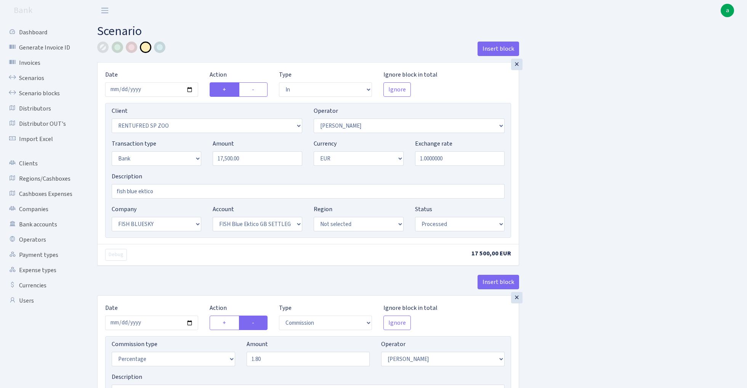
select select "processed"
click at [149, 88] on input "2025-09-12" at bounding box center [151, 89] width 93 height 14
type input "[DATE]"
click at [244, 32] on h2 "Scenario" at bounding box center [416, 31] width 639 height 14
click at [256, 154] on input "17500.00" at bounding box center [258, 158] width 90 height 14
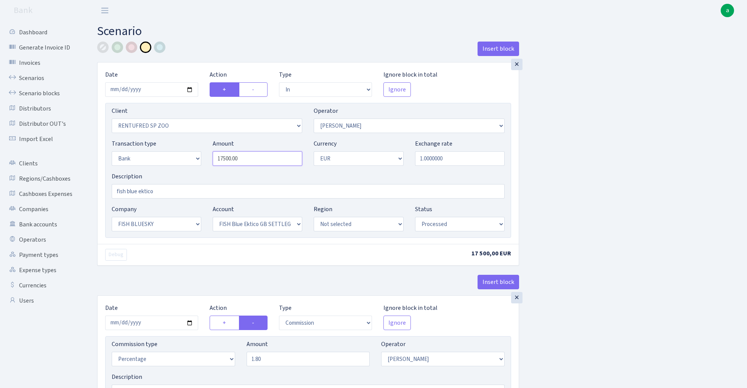
click at [256, 154] on input "17500.00" at bounding box center [258, 158] width 90 height 14
paste input "450"
type input "45,000.00"
click at [568, 170] on div "Insert block × Date 2025-09-15 Action + - Type --- In Out Commission Field requ…" at bounding box center [416, 286] width 650 height 489
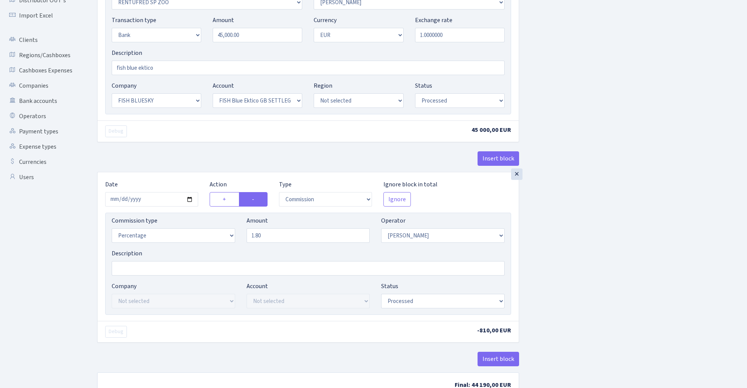
scroll to position [147, 0]
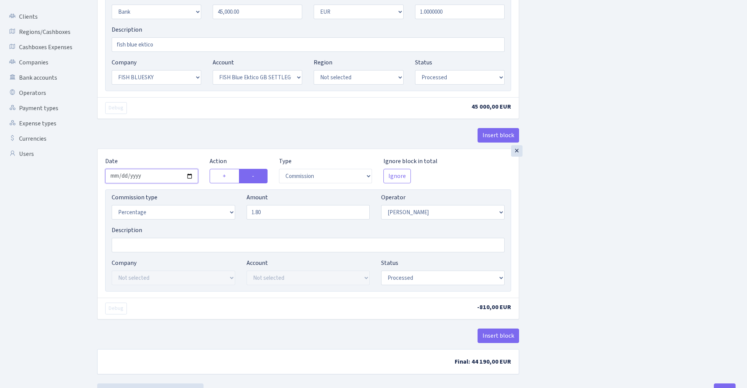
click at [150, 177] on input "2025-09-12" at bounding box center [151, 176] width 93 height 14
type input "2025-09-15"
click at [205, 118] on div "Debug 45 000,00 EUR" at bounding box center [308, 107] width 421 height 21
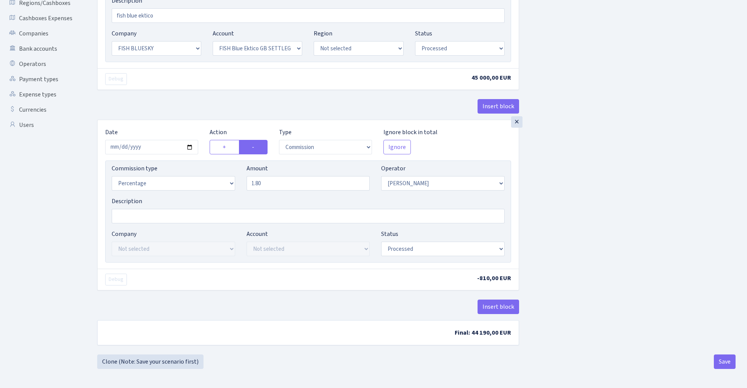
scroll to position [178, 0]
click at [724, 362] on button "Save" at bounding box center [725, 362] width 22 height 14
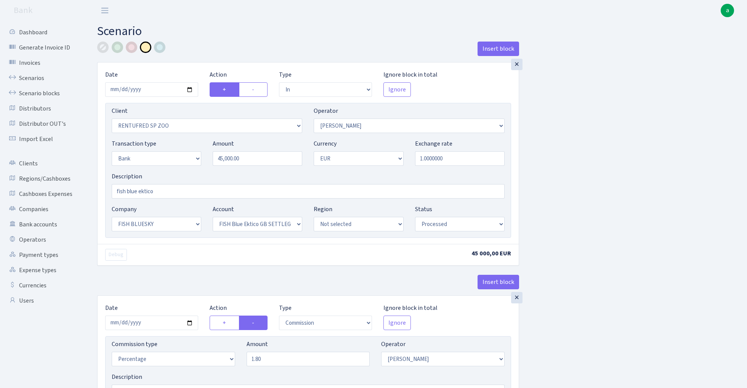
select select "in"
select select "2517"
select select "10"
select select "2"
select select "1"
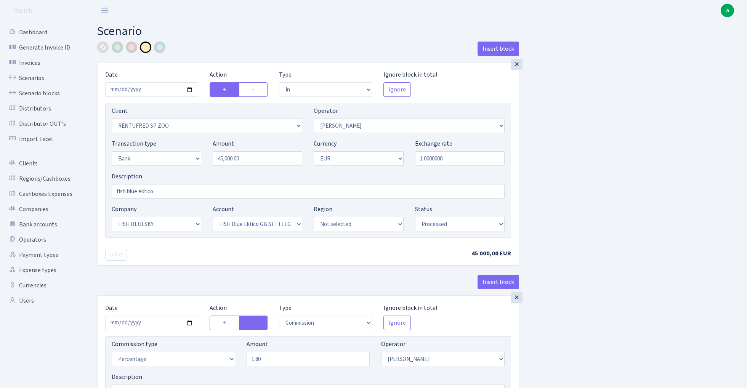
select select "23"
select select "67"
select select "processed"
select select "commission"
select select "10"
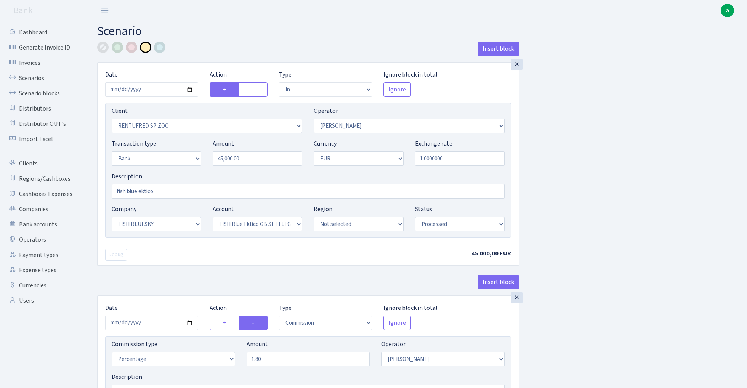
select select "processed"
click at [29, 78] on link "Scenarios" at bounding box center [42, 78] width 76 height 15
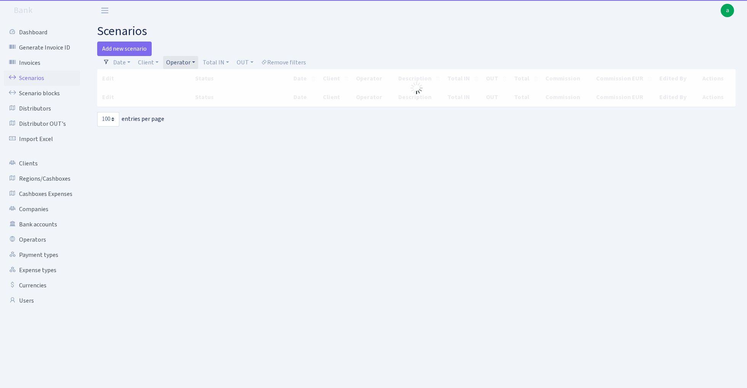
select select "100"
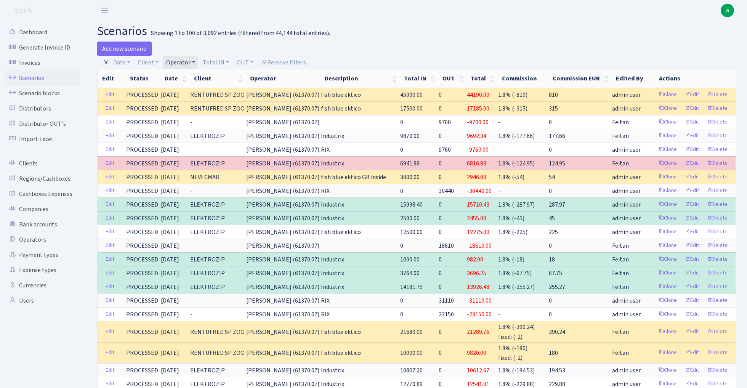
click at [183, 59] on link "Operator" at bounding box center [180, 62] width 35 height 13
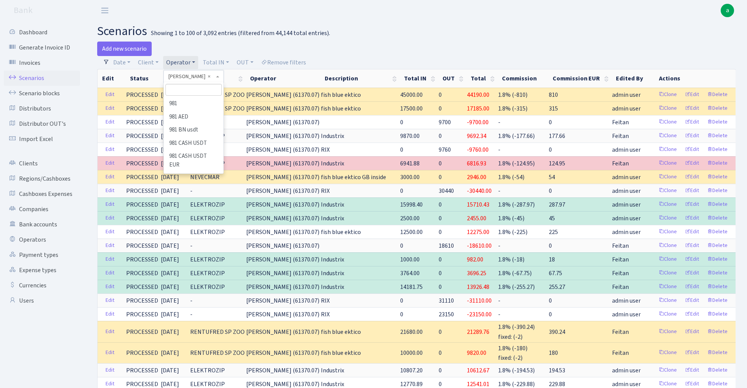
scroll to position [2091, 0]
click at [194, 91] on input "search" at bounding box center [193, 90] width 56 height 12
type input "jur"
click at [203, 119] on li "[PERSON_NAME]" at bounding box center [194, 125] width 58 height 13
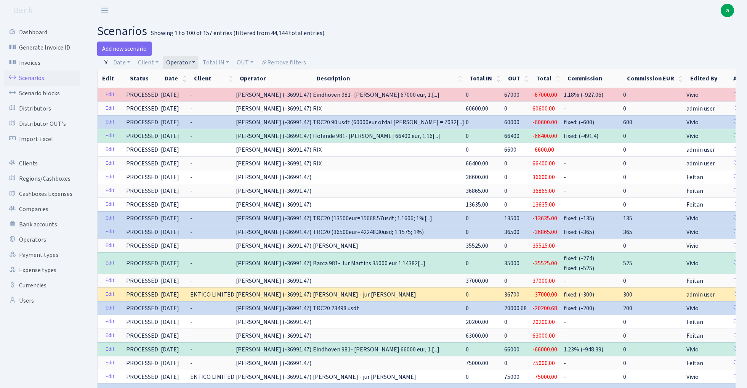
click at [182, 65] on link "Operator" at bounding box center [180, 62] width 35 height 13
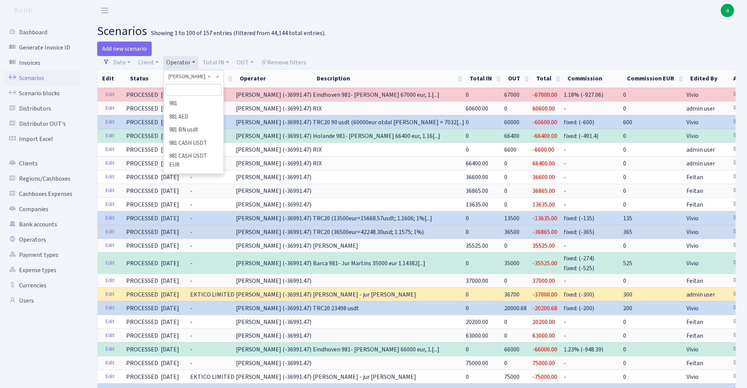
scroll to position [2251, 0]
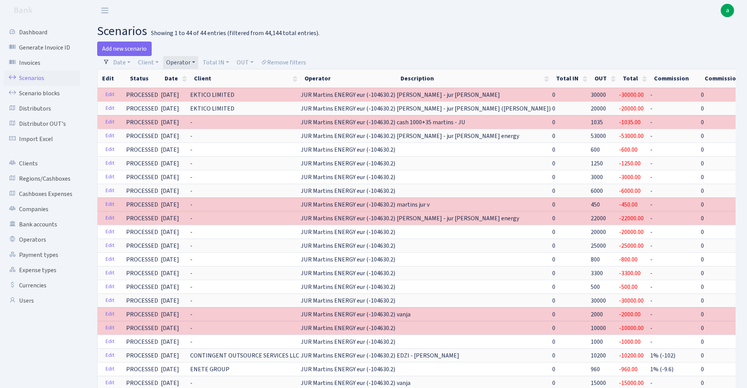
click at [183, 60] on link "Operator" at bounding box center [180, 62] width 35 height 13
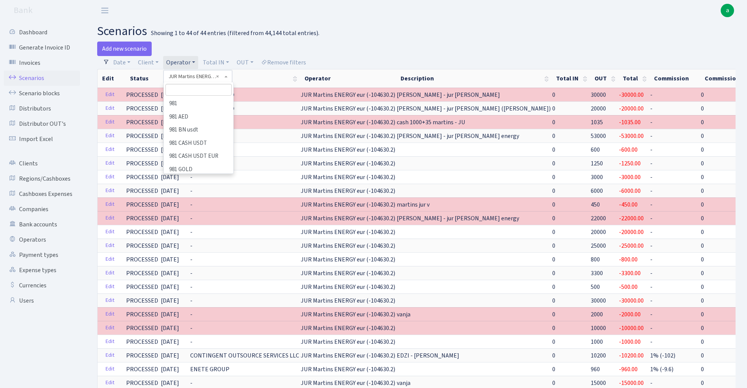
scroll to position [2179, 0]
click at [191, 278] on li "[PERSON_NAME]" at bounding box center [199, 284] width 68 height 13
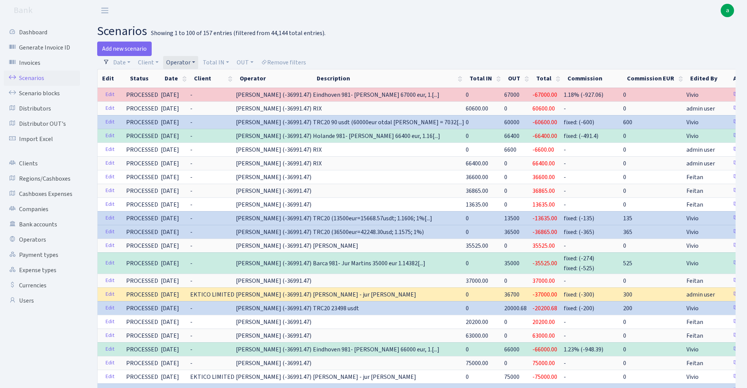
click at [185, 62] on link "Operator" at bounding box center [180, 62] width 35 height 13
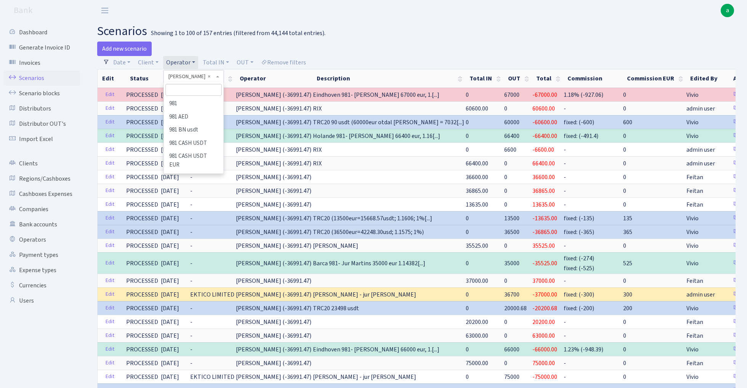
scroll to position [2263, 0]
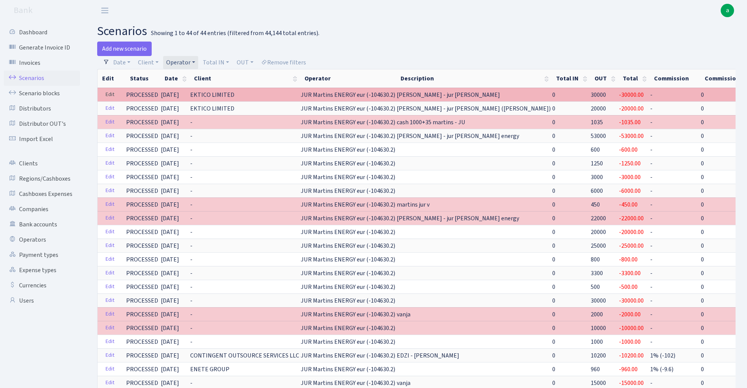
click at [108, 92] on link "Edit" at bounding box center [110, 95] width 16 height 12
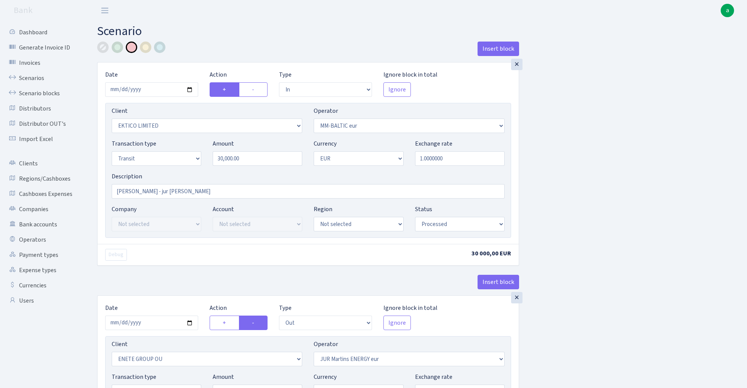
select select "in"
select select "3093"
select select "458"
select select "5"
select select "1"
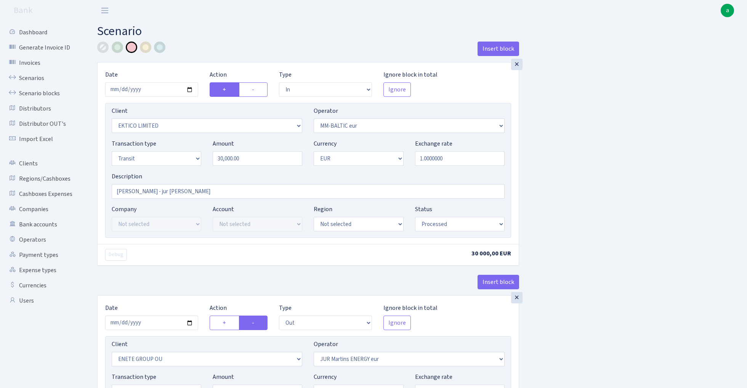
select select "processed"
select select "out"
select select "2380"
select select "379"
select select "5"
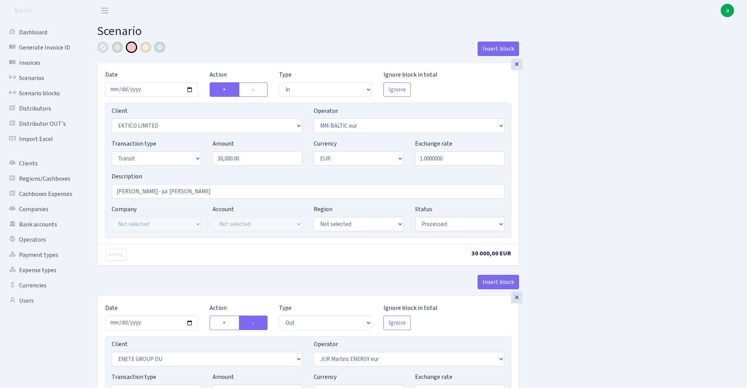
select select "1"
select select "processed"
click at [180, 194] on input "[PERSON_NAME] - jur [PERSON_NAME]" at bounding box center [308, 191] width 393 height 14
type input "[PERSON_NAME] - jur [PERSON_NAME] energy"
click at [147, 49] on div at bounding box center [145, 47] width 11 height 11
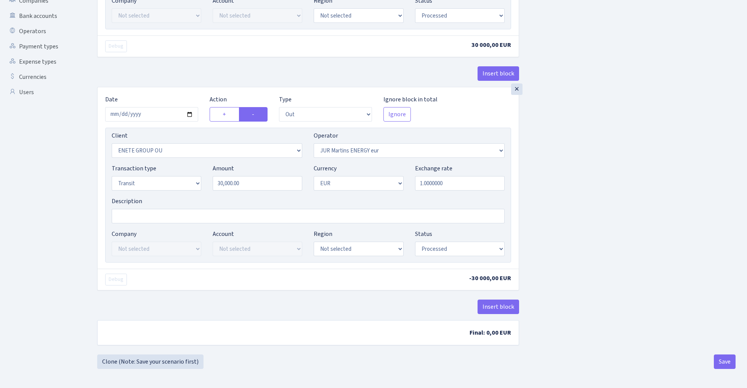
scroll to position [211, 0]
click at [726, 360] on button "Save" at bounding box center [725, 362] width 22 height 14
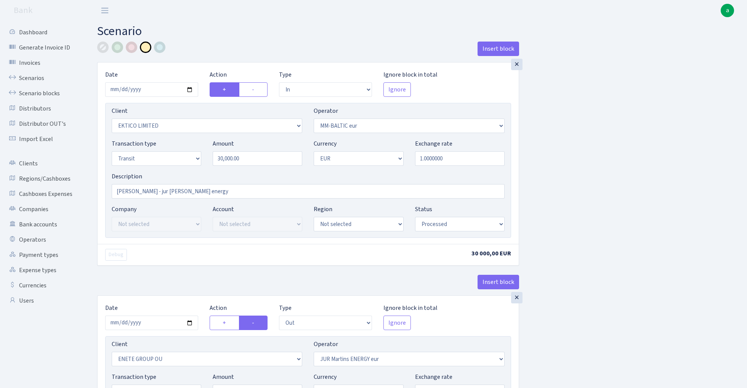
select select "in"
select select "3093"
select select "458"
select select "5"
select select "1"
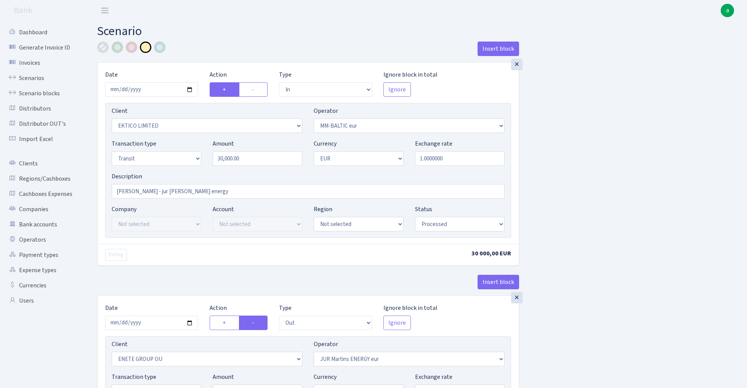
select select "processed"
select select "out"
select select "2380"
select select "379"
select select "5"
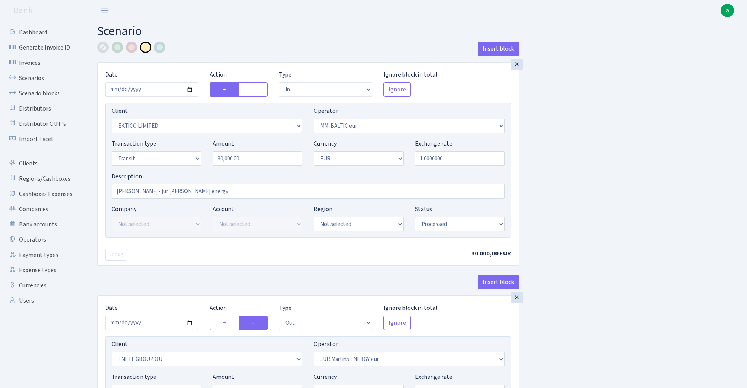
select select "1"
select select "processed"
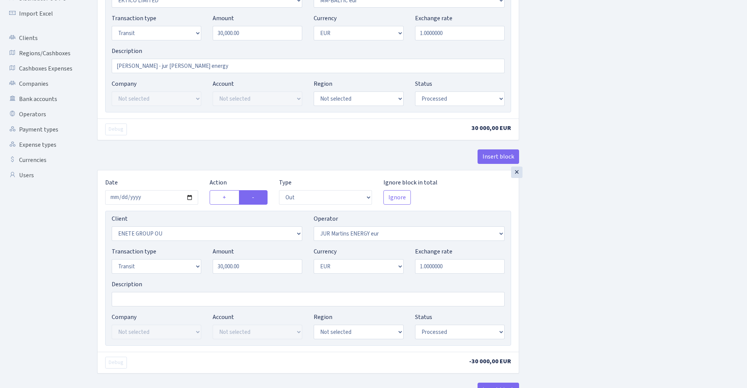
scroll to position [139, 0]
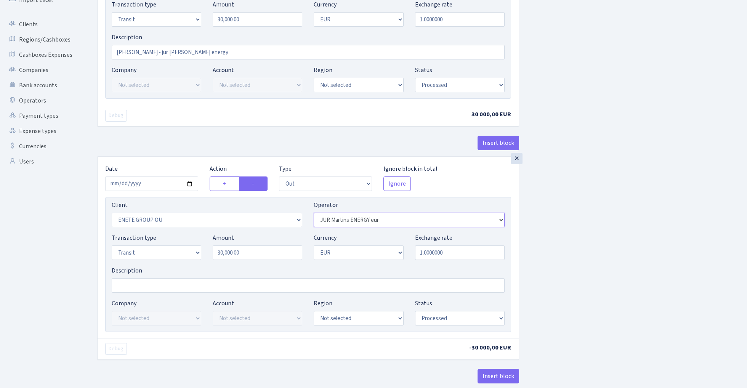
select select "260"
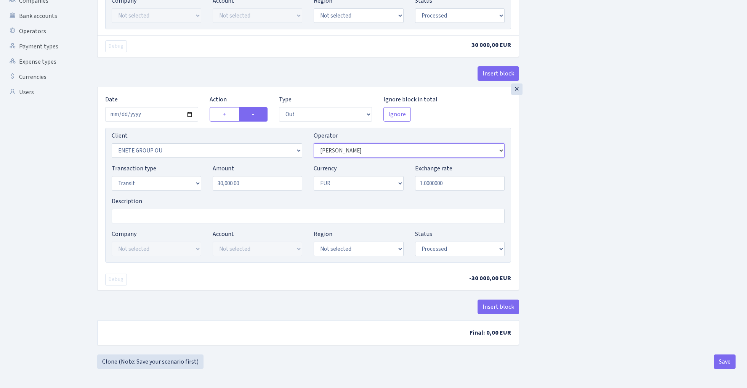
scroll to position [211, 0]
click at [717, 361] on button "Save" at bounding box center [725, 362] width 22 height 14
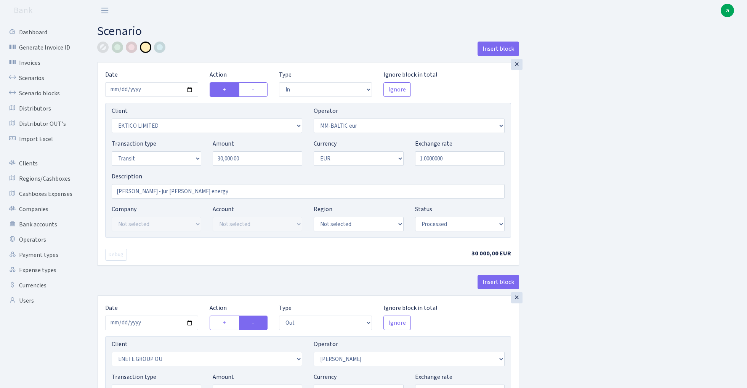
select select "in"
select select "3093"
select select "458"
select select "5"
select select "1"
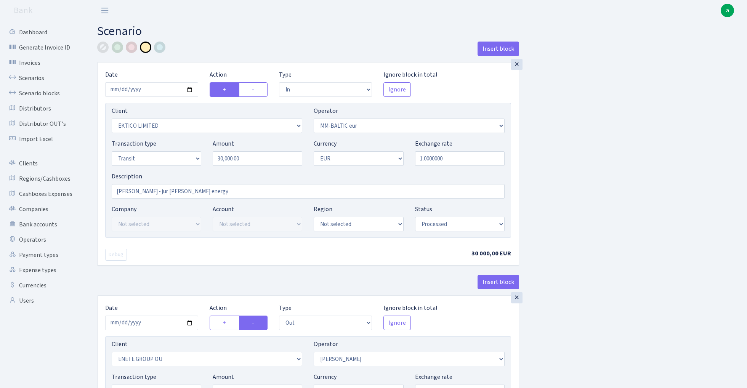
select select "processed"
select select "out"
select select "2380"
select select "260"
select select "5"
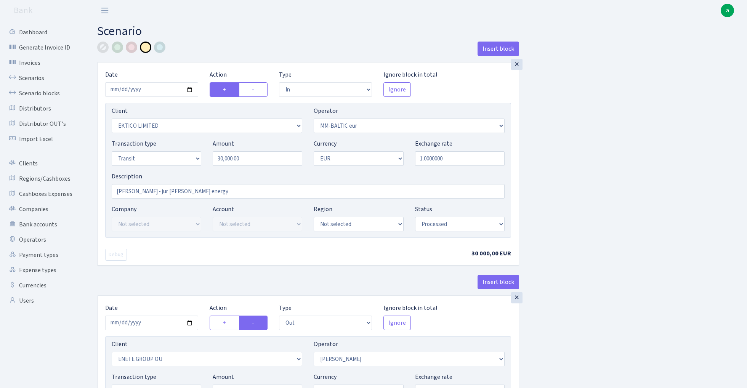
select select "1"
select select "processed"
click at [130, 44] on div at bounding box center [131, 47] width 11 height 11
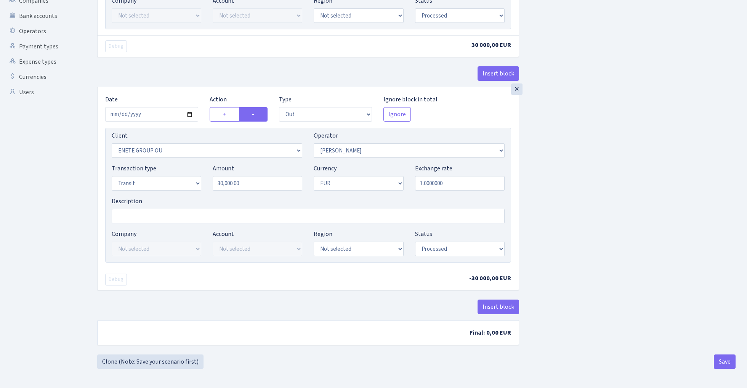
scroll to position [211, 0]
click at [720, 365] on button "Save" at bounding box center [725, 362] width 22 height 14
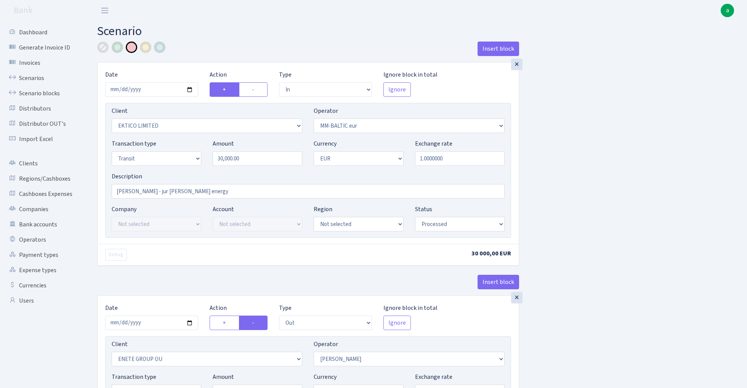
select select "in"
select select "3093"
select select "458"
select select "5"
select select "1"
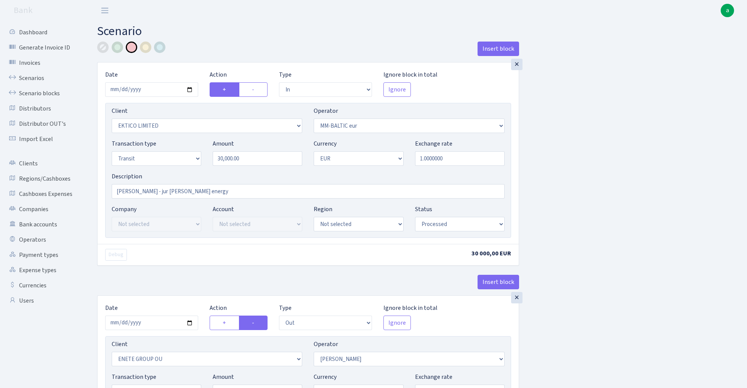
select select "processed"
select select "out"
select select "2380"
select select "260"
select select "5"
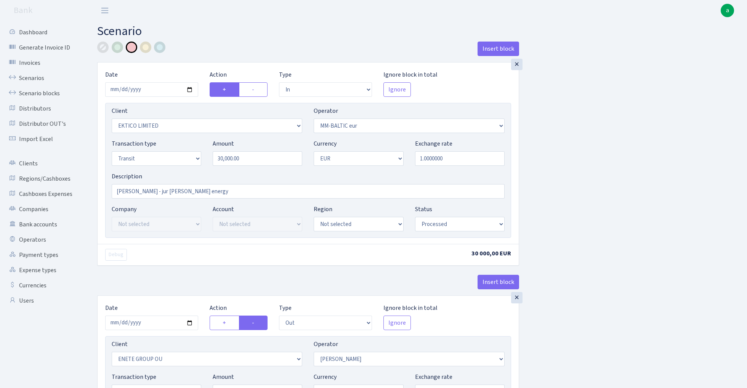
select select "1"
select select "processed"
click at [29, 75] on link "Scenarios" at bounding box center [42, 78] width 76 height 15
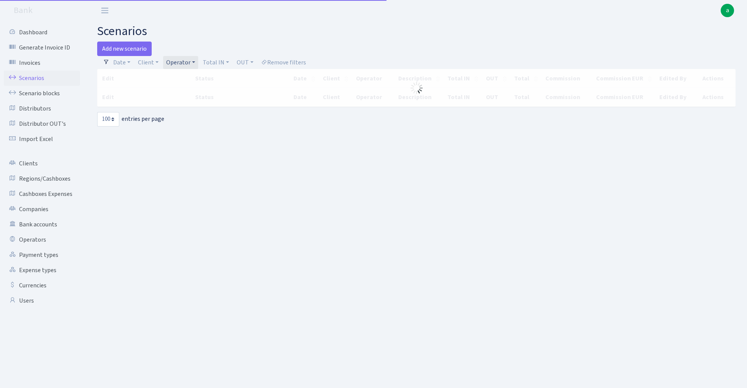
select select "100"
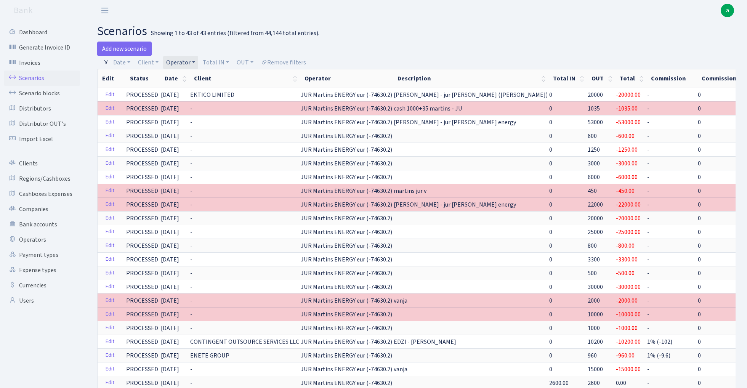
click at [179, 60] on link "Operator" at bounding box center [180, 62] width 35 height 13
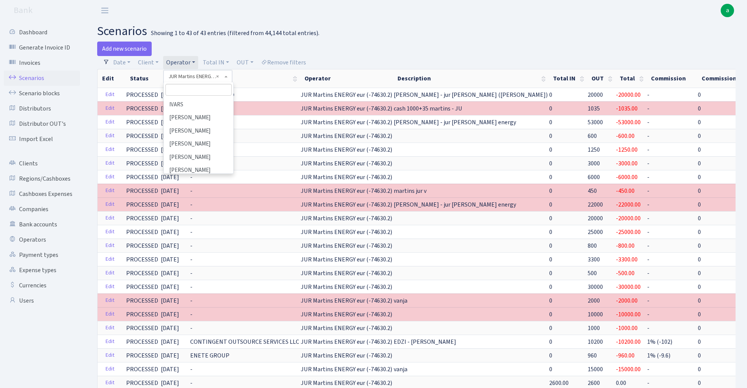
click at [204, 291] on li "[PERSON_NAME]" at bounding box center [199, 297] width 68 height 13
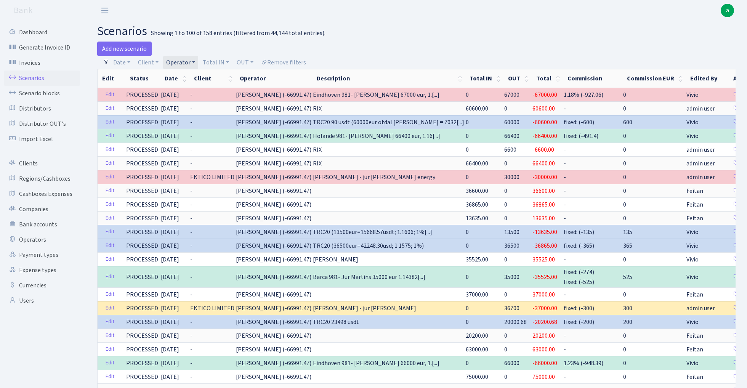
click at [179, 62] on link "Operator" at bounding box center [180, 62] width 35 height 13
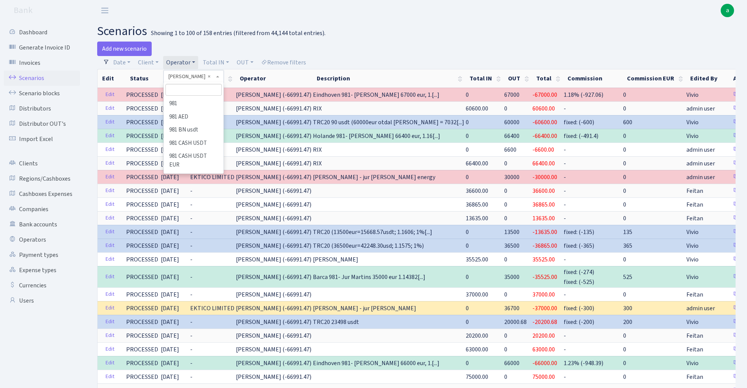
scroll to position [2263, 0]
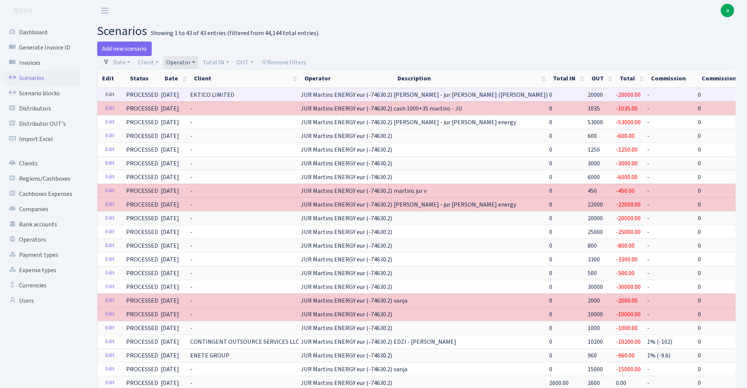
click at [110, 94] on link "Edit" at bounding box center [110, 95] width 16 height 12
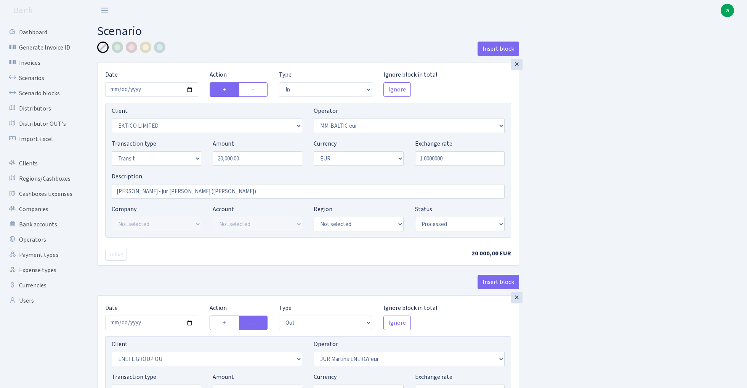
select select "in"
select select "3093"
select select "458"
select select "5"
select select "1"
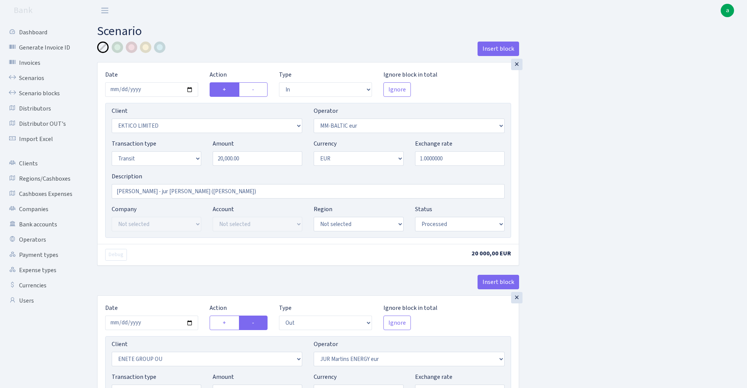
select select "processed"
select select "out"
select select "2380"
select select "379"
select select "5"
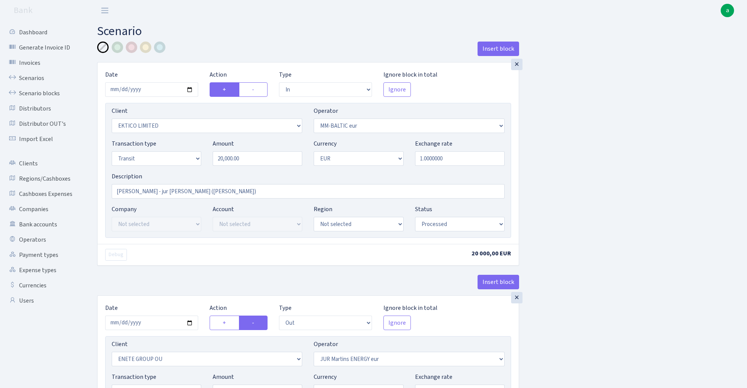
select select "1"
select select "processed"
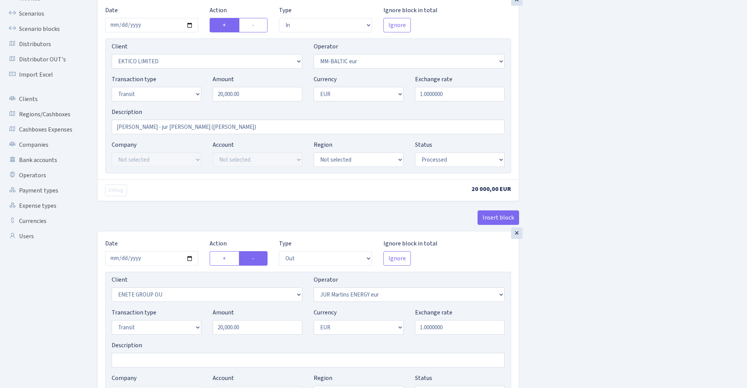
scroll to position [81, 0]
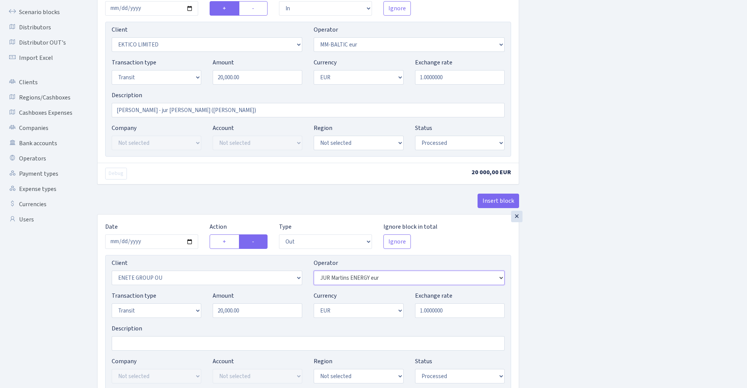
select select "121"
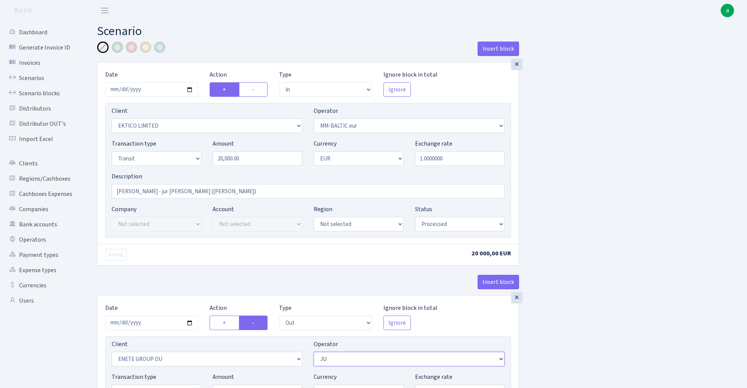
scroll to position [0, 0]
click at [130, 47] on div at bounding box center [131, 47] width 11 height 11
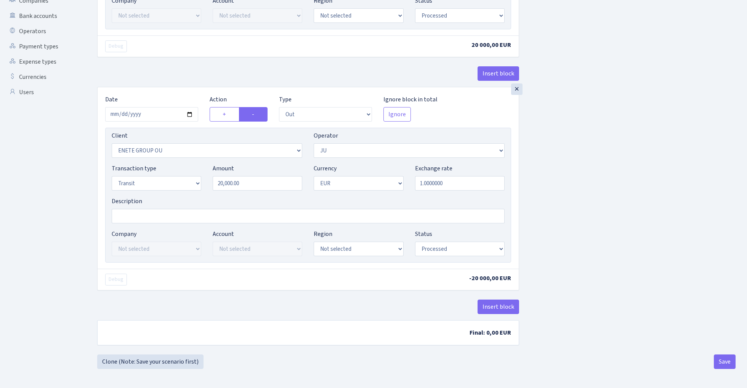
scroll to position [211, 0]
click at [727, 355] on button "Save" at bounding box center [725, 362] width 22 height 14
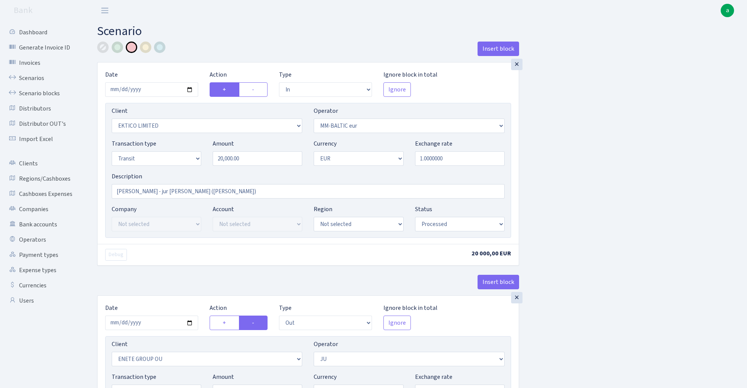
select select "in"
select select "3093"
select select "458"
select select "5"
select select "1"
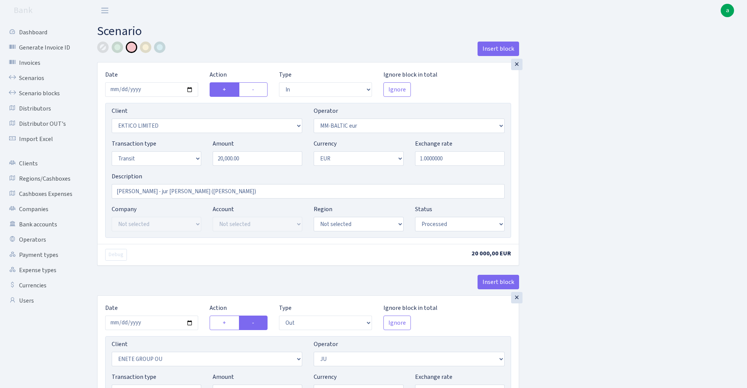
select select "processed"
select select "out"
select select "2380"
select select "121"
select select "5"
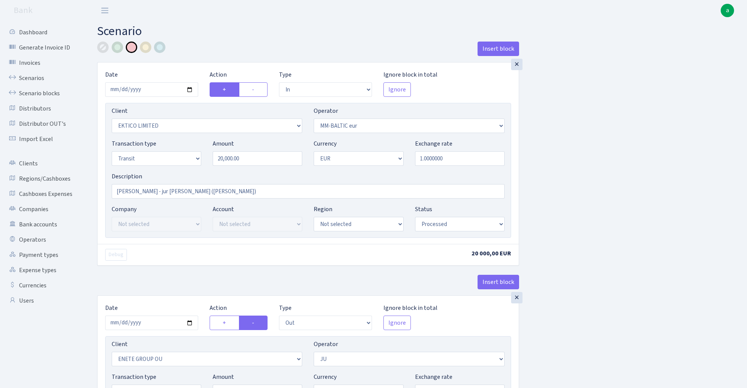
select select "1"
select select "processed"
click at [35, 77] on link "Scenarios" at bounding box center [42, 78] width 76 height 15
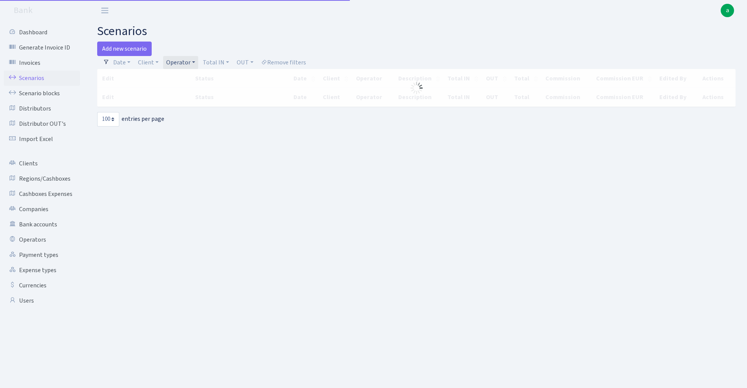
select select "100"
